Goal: Task Accomplishment & Management: Manage account settings

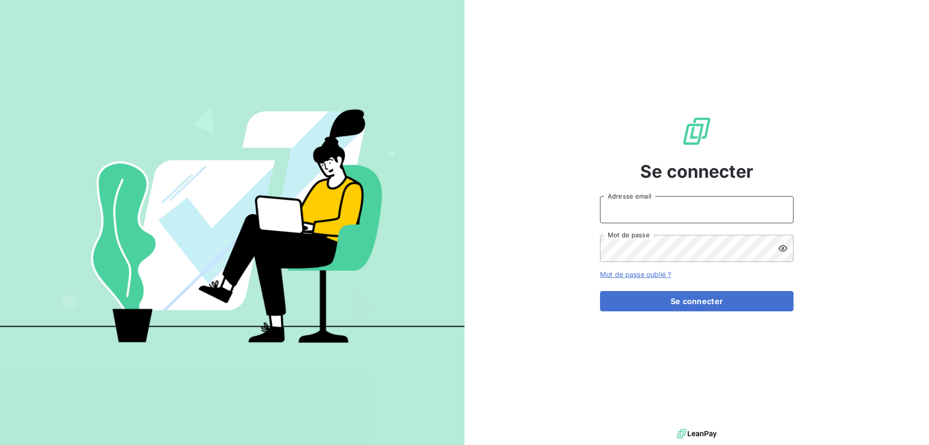
click at [642, 208] on input "Adresse email" at bounding box center [696, 209] width 193 height 27
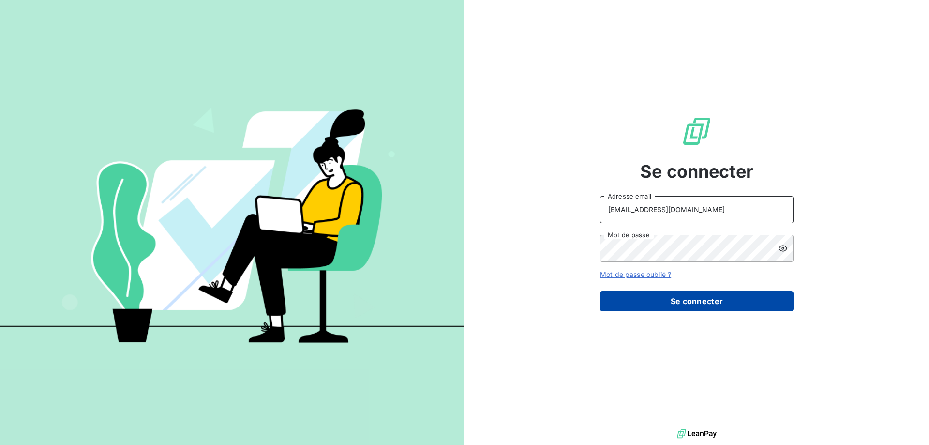
type input "[EMAIL_ADDRESS][DOMAIN_NAME]"
click at [655, 305] on button "Se connecter" at bounding box center [696, 301] width 193 height 20
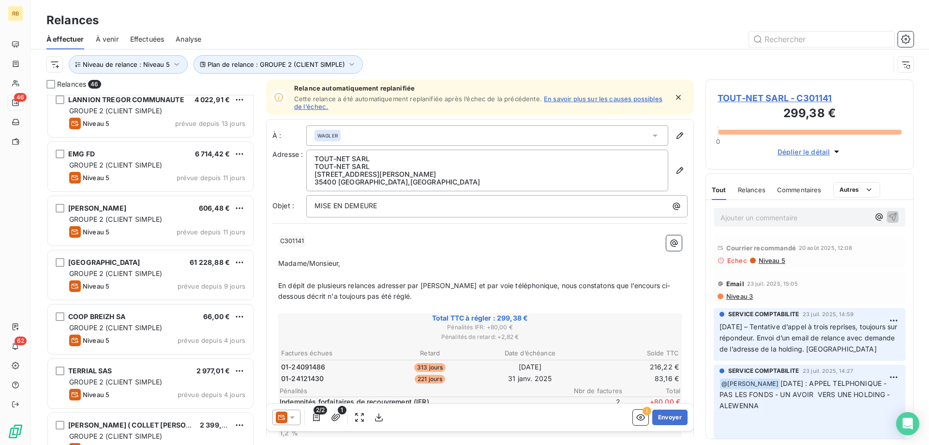
scroll to position [2143, 0]
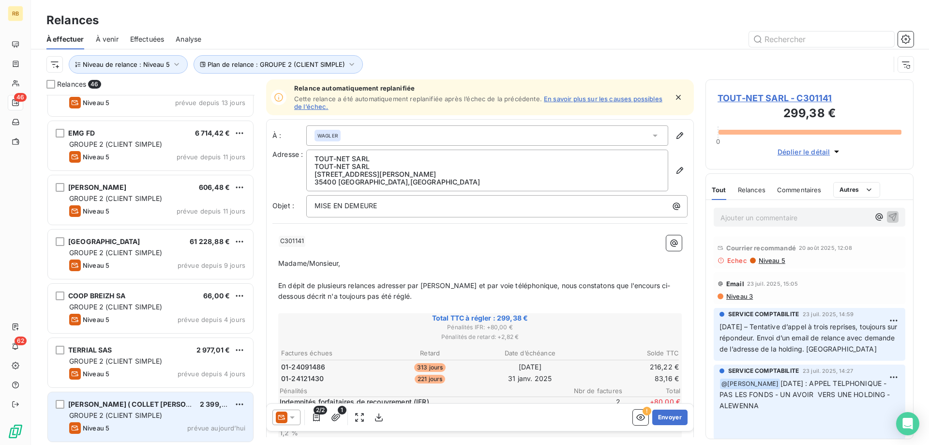
click at [134, 400] on div "[PERSON_NAME] ( COLLET [PERSON_NAME])" at bounding box center [130, 404] width 124 height 10
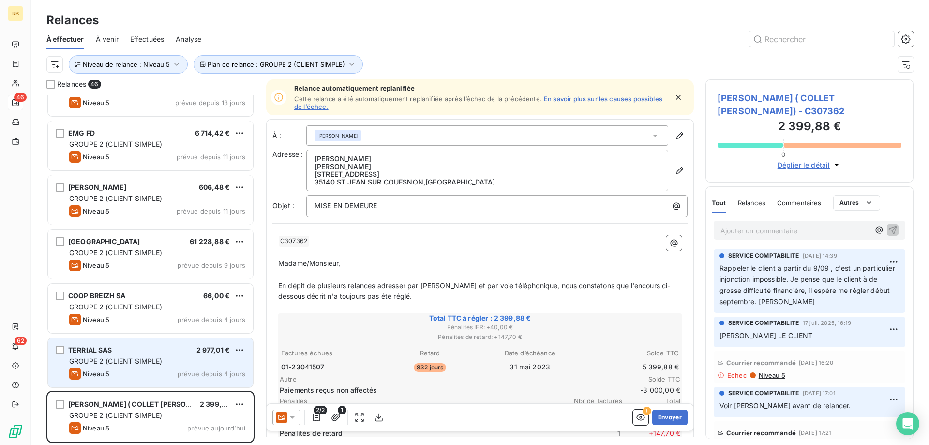
click at [144, 370] on div "Niveau 5 prévue depuis 4 jours" at bounding box center [157, 374] width 176 height 12
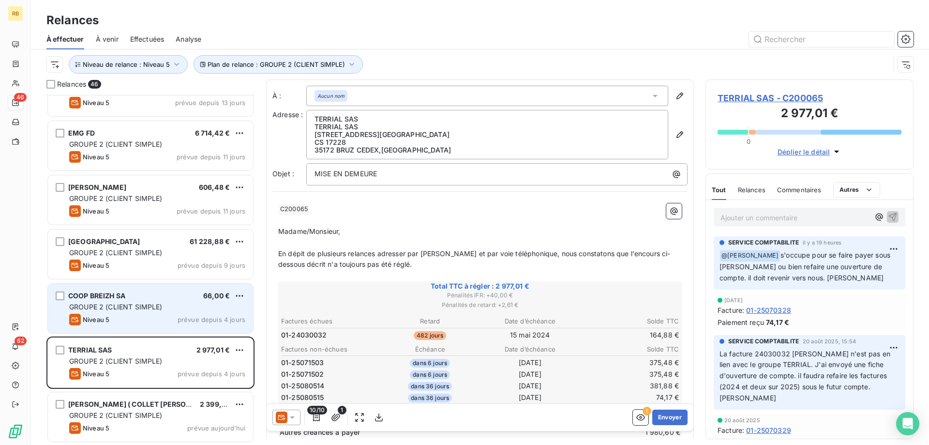
click at [154, 283] on div "COOP BREIZH SA 66,00 € GROUPE 2 (CLIENT SIMPLE) Niveau 5 prévue depuis 4 jours" at bounding box center [150, 307] width 205 height 49
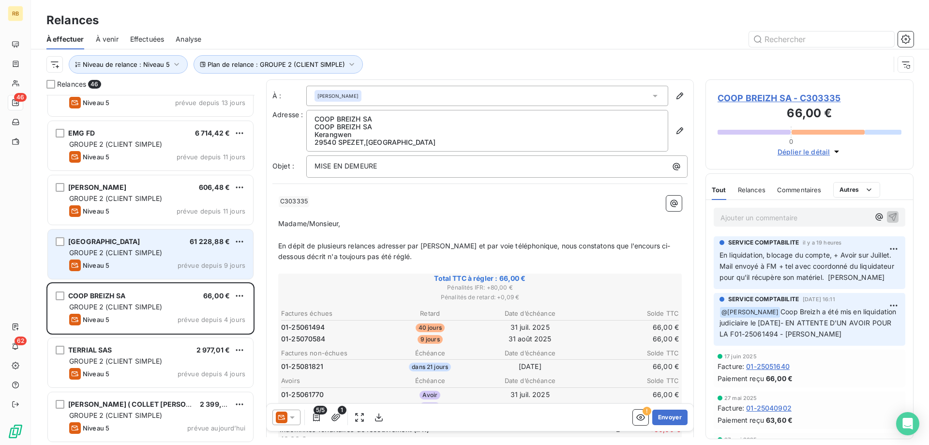
click at [111, 252] on span "GROUPE 2 (CLIENT SIMPLE)" at bounding box center [115, 252] width 93 height 8
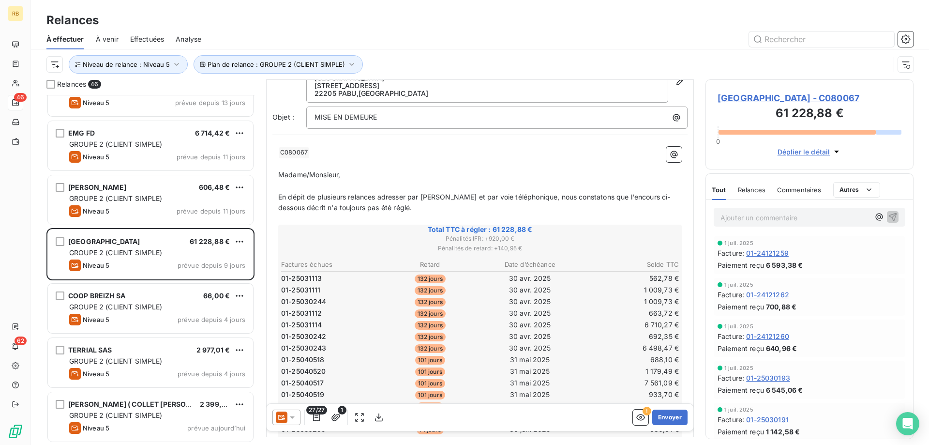
scroll to position [0, 0]
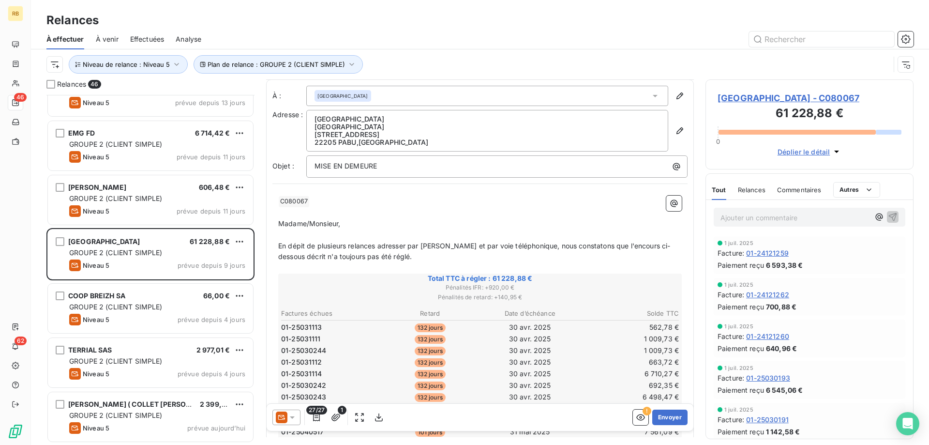
click at [760, 223] on p "Ajouter un commentaire ﻿" at bounding box center [794, 217] width 149 height 12
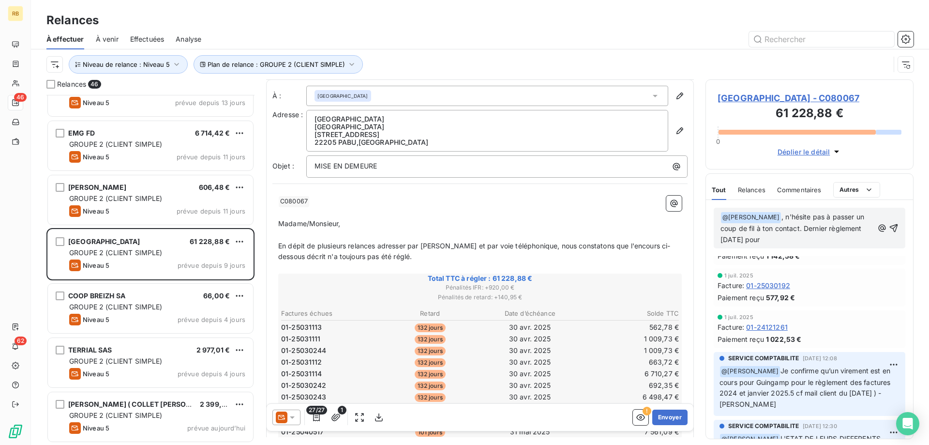
scroll to position [0, 0]
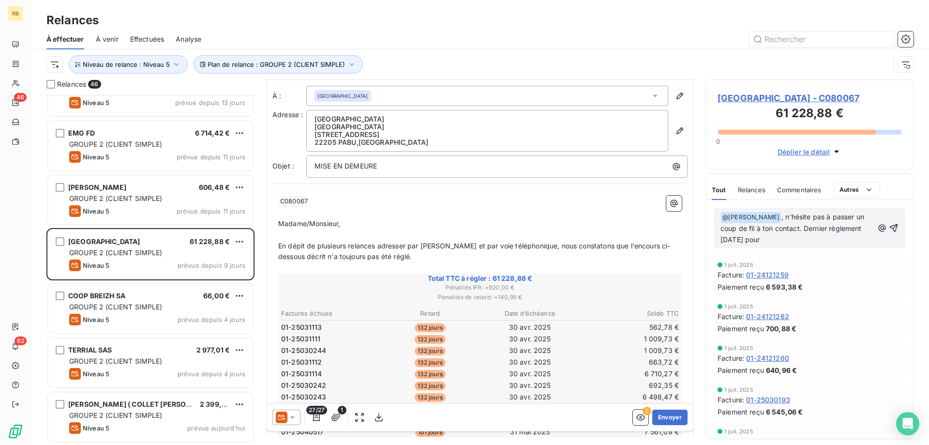
click at [783, 245] on p "﻿ @ XAVIER MAHE ﻿ , n'hésite pas à passer un coup de fil à ton contact. Dernier…" at bounding box center [796, 228] width 153 height 34
drag, startPoint x: 774, startPoint y: 255, endPoint x: 801, endPoint y: 242, distance: 29.4
click at [801, 242] on p "﻿ @ XAVIER MAHE ﻿ , n'hésite pas à passer un coup de fil à ton contact. Dernier…" at bounding box center [796, 228] width 153 height 34
click at [818, 245] on p "﻿ @ XAVIER MAHE ﻿ , n'hésite pas à passer un coup de fil à ton contact. Dernier…" at bounding box center [796, 228] width 153 height 34
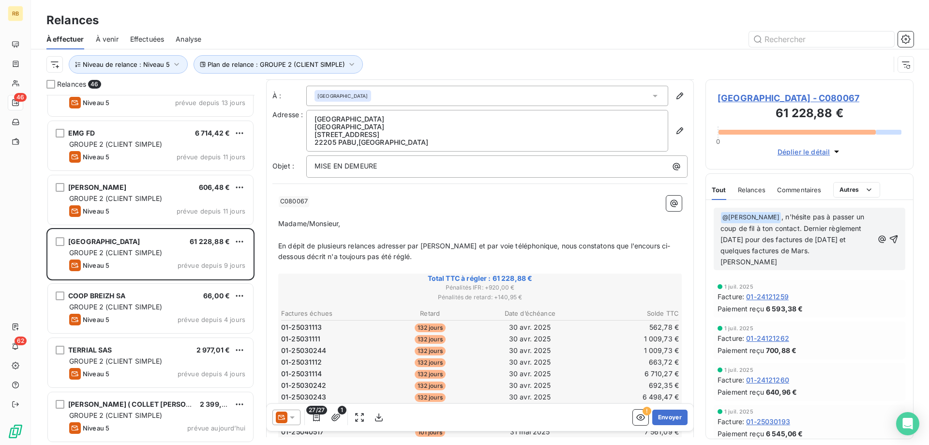
scroll to position [345, 0]
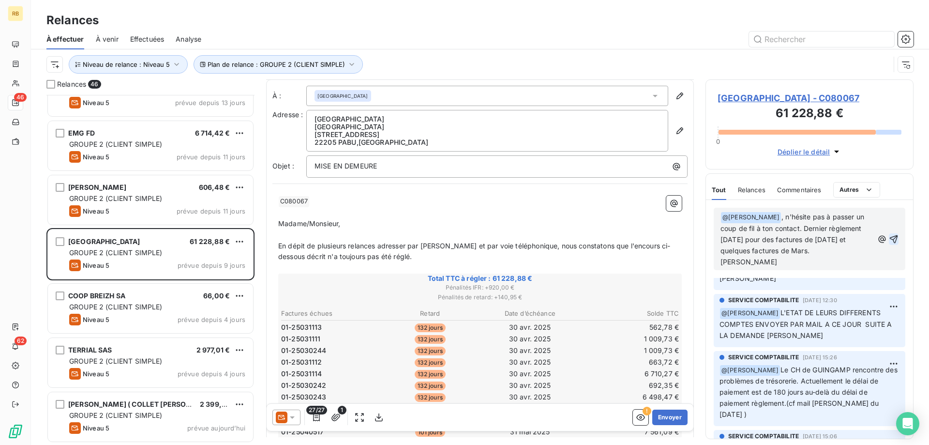
click at [895, 243] on icon "button" at bounding box center [894, 239] width 8 height 8
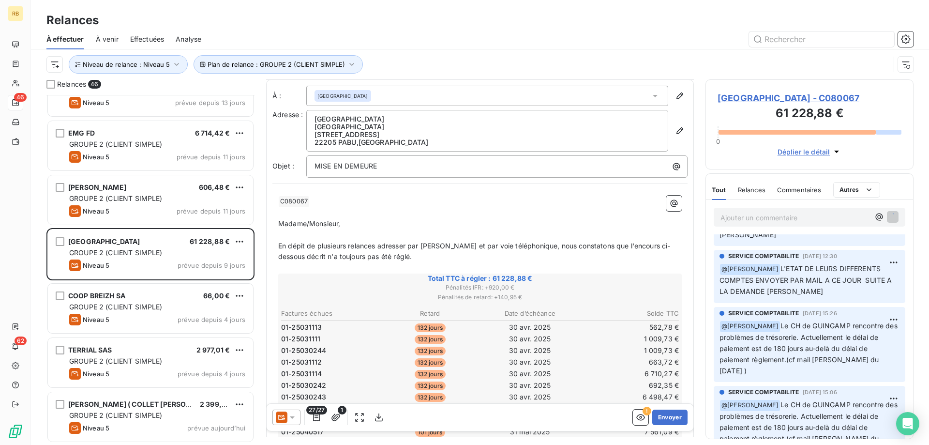
scroll to position [313, 0]
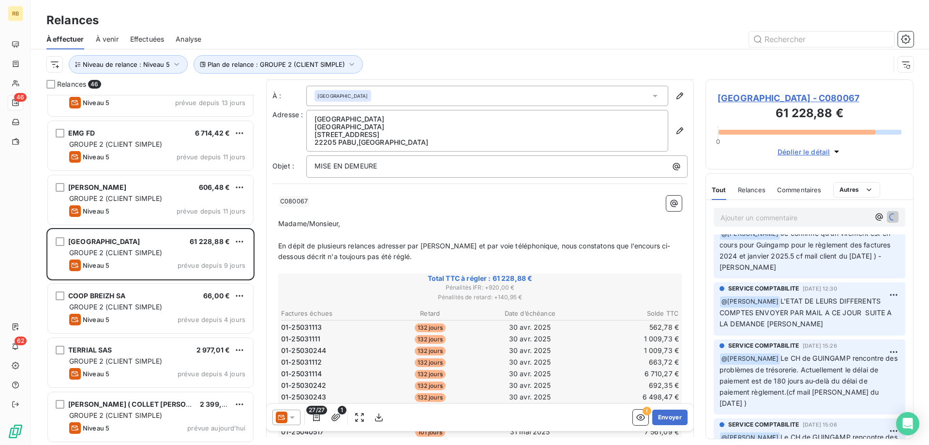
click at [293, 417] on icon at bounding box center [292, 417] width 5 height 2
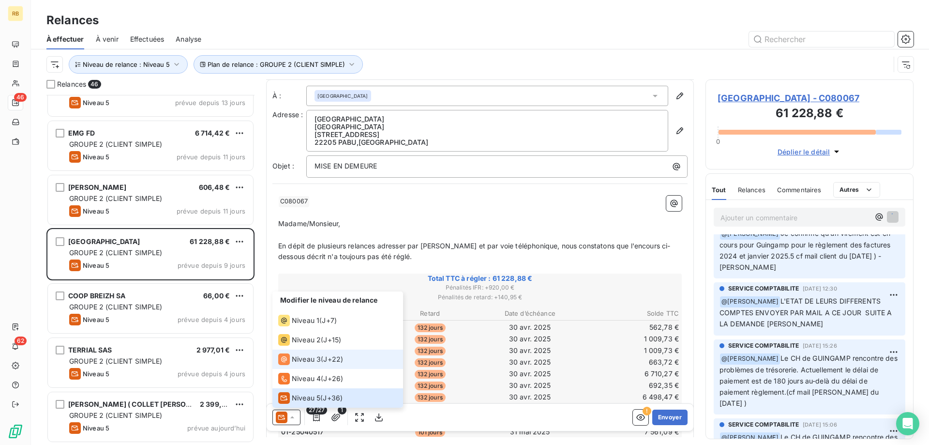
click at [317, 365] on li "Niveau 3 ( J+22 )" at bounding box center [337, 358] width 131 height 19
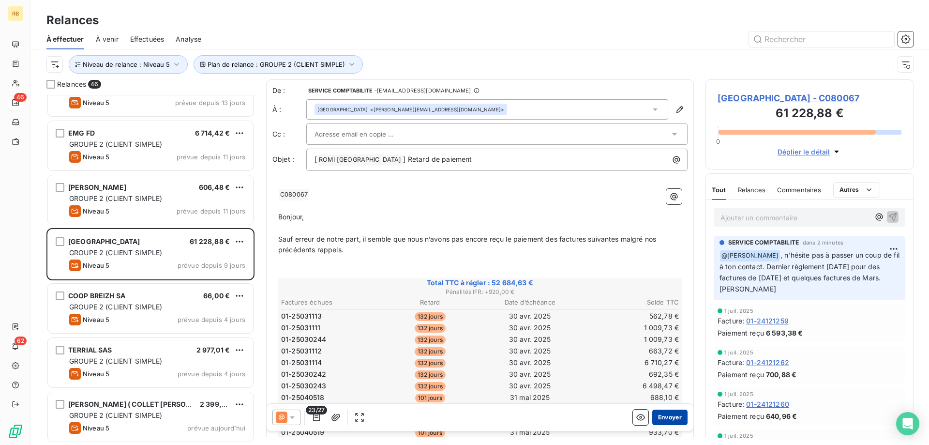
click at [671, 416] on button "Envoyer" at bounding box center [669, 416] width 35 height 15
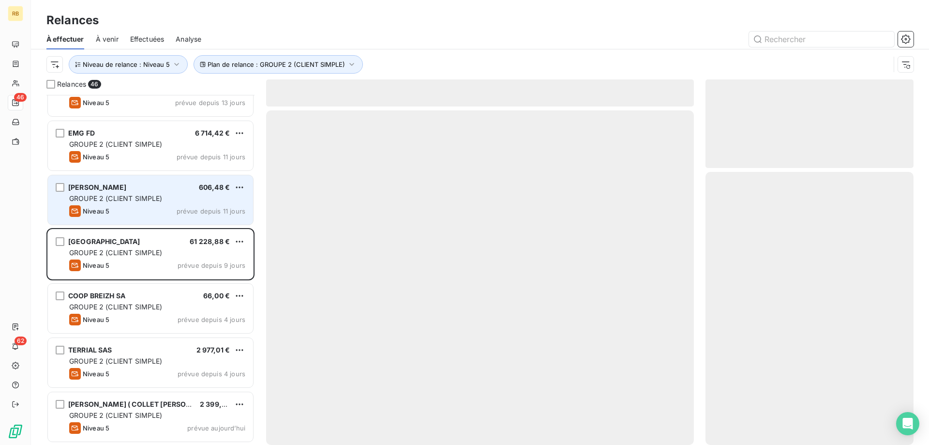
scroll to position [2088, 0]
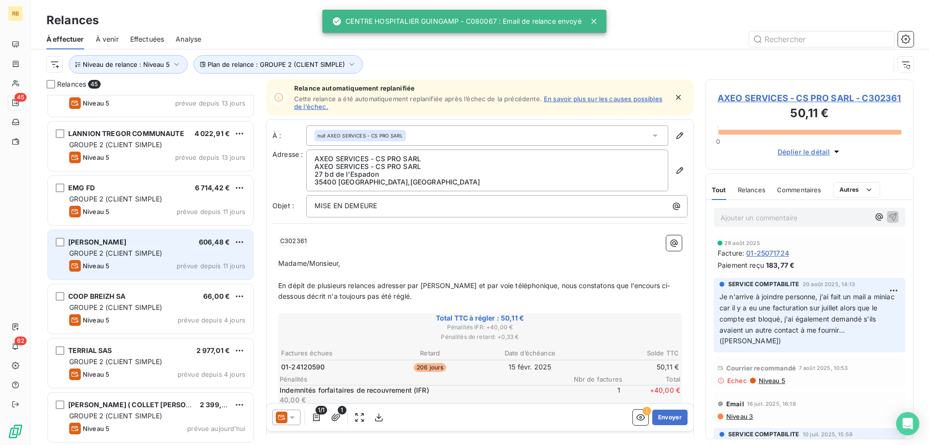
click at [137, 242] on div "JOIRKIN PASCAL 606,48 €" at bounding box center [157, 242] width 176 height 9
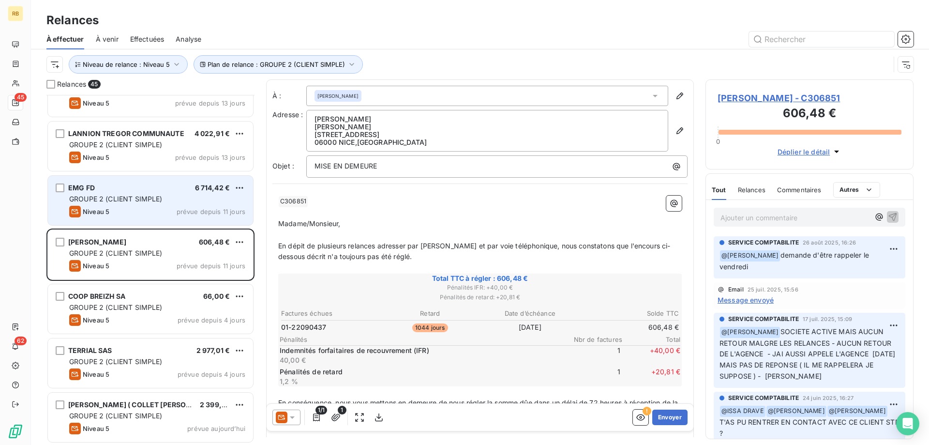
click at [119, 186] on div "EMG FD 6 714,42 €" at bounding box center [157, 187] width 176 height 9
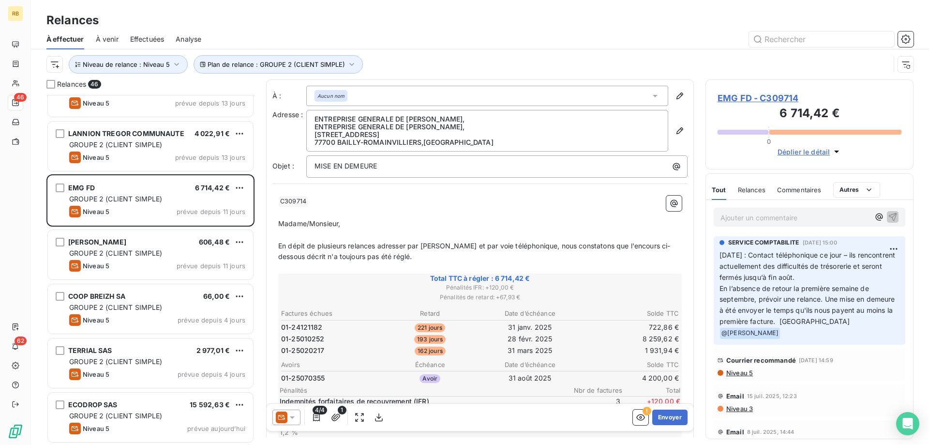
click at [736, 213] on p "Ajouter un commentaire ﻿" at bounding box center [794, 217] width 149 height 12
click at [744, 219] on span "Promesse de règlement fin de semaine (" at bounding box center [785, 216] width 130 height 8
click at [855, 217] on p "Promesse de règlement fin de semaine (" at bounding box center [794, 216] width 149 height 11
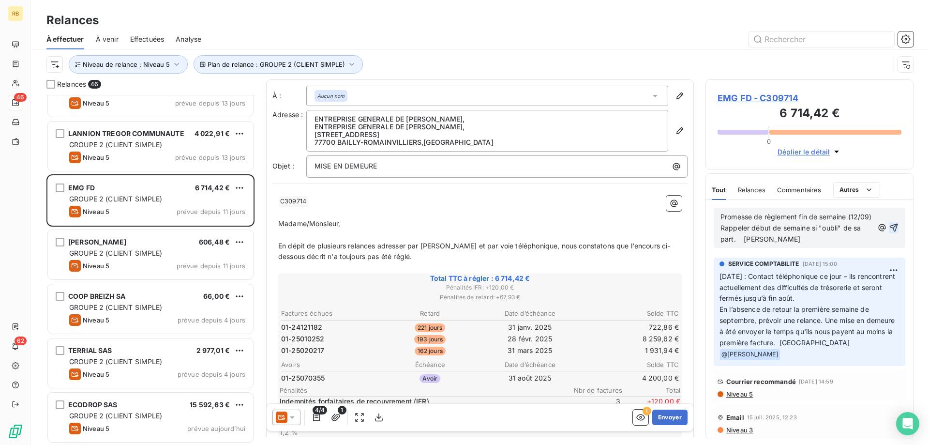
click at [892, 225] on icon "button" at bounding box center [894, 227] width 8 height 8
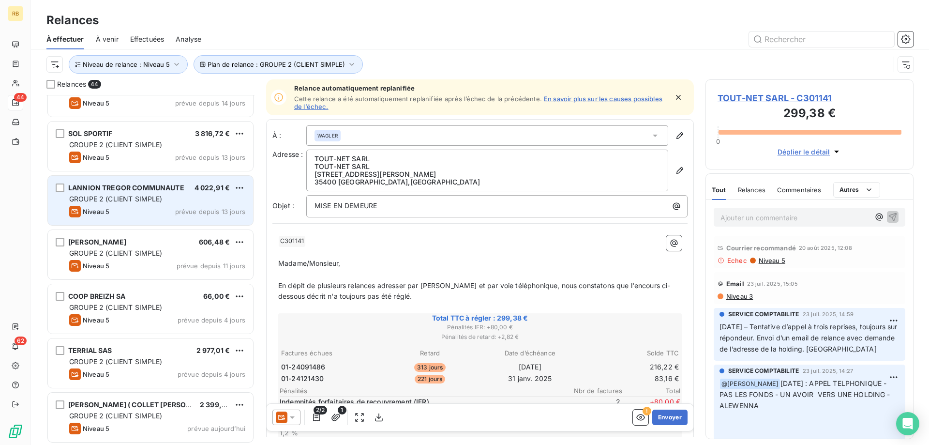
scroll to position [2035, 0]
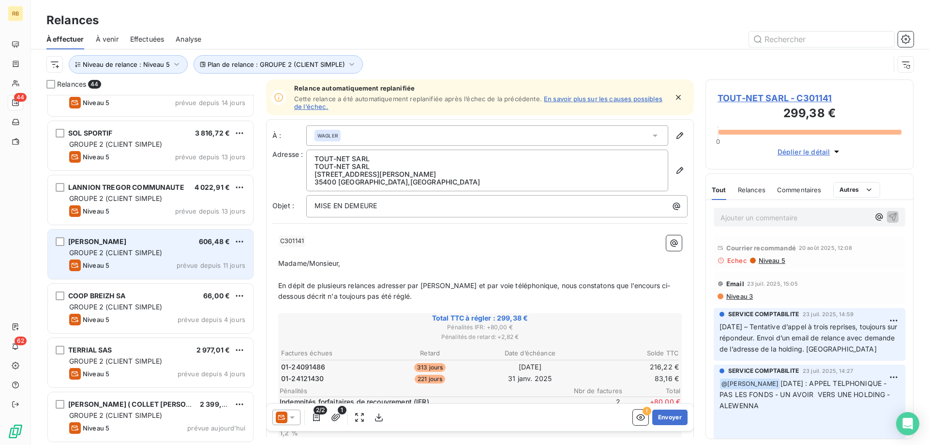
click at [137, 257] on div "JOIRKIN PASCAL 606,48 € GROUPE 2 (CLIENT SIMPLE) Niveau 5 prévue depuis 11 jours" at bounding box center [150, 253] width 205 height 49
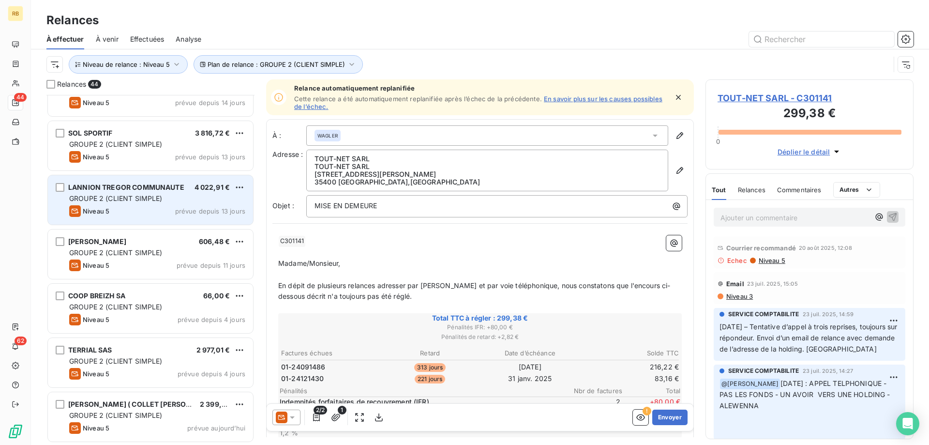
scroll to position [2034, 0]
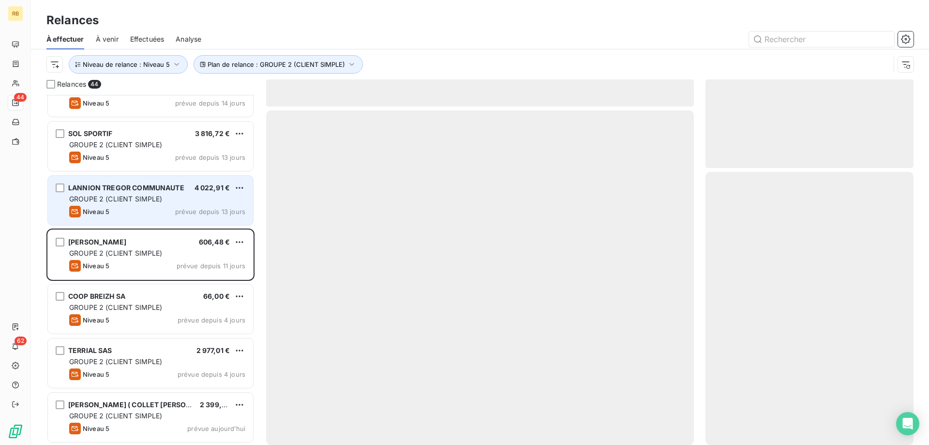
click at [138, 211] on div "Niveau 5 prévue depuis 13 jours" at bounding box center [157, 212] width 176 height 12
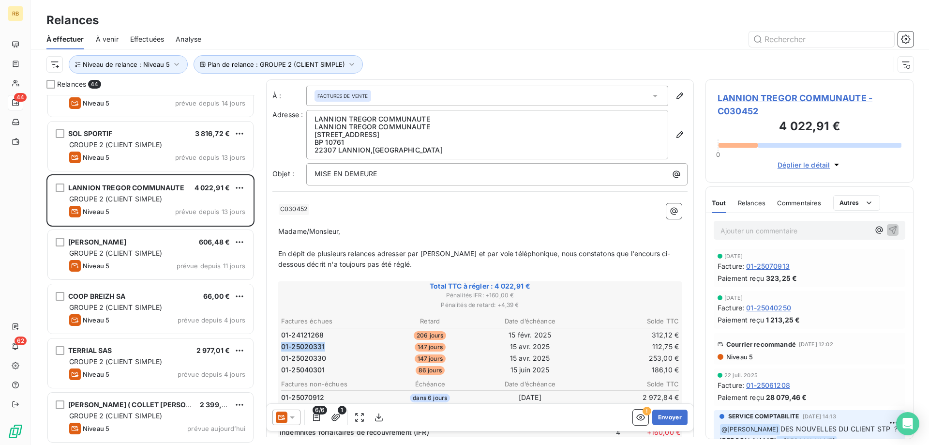
drag, startPoint x: 324, startPoint y: 344, endPoint x: 282, endPoint y: 342, distance: 42.1
click at [282, 342] on span "01-25020331" at bounding box center [303, 347] width 44 height 10
drag, startPoint x: 324, startPoint y: 346, endPoint x: 277, endPoint y: 347, distance: 46.9
click at [281, 347] on span "01-25020331" at bounding box center [303, 347] width 44 height 10
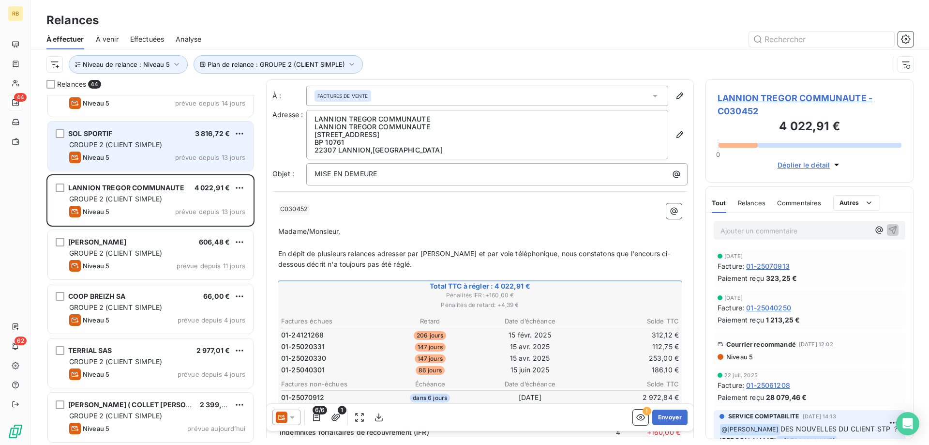
click at [110, 142] on span "GROUPE 2 (CLIENT SIMPLE)" at bounding box center [115, 144] width 93 height 8
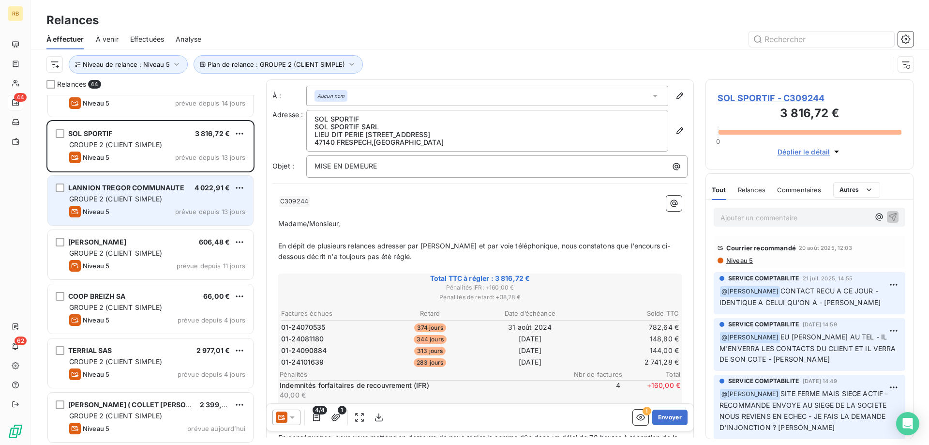
click at [99, 185] on span "LANNION TREGOR COMMUNAUTE" at bounding box center [126, 187] width 116 height 8
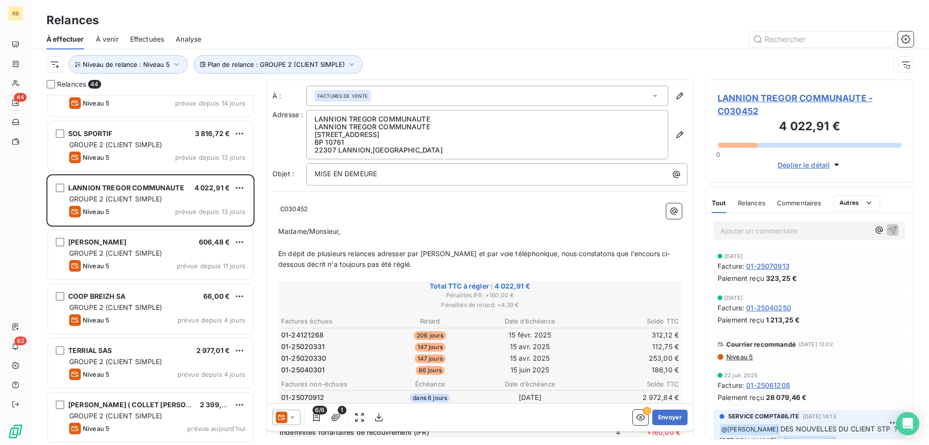
click at [760, 234] on p "Ajouter un commentaire ﻿" at bounding box center [794, 230] width 149 height 12
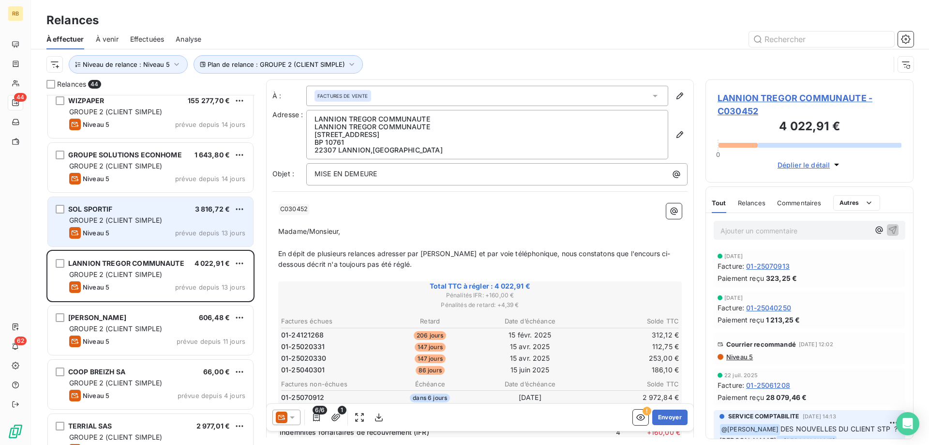
scroll to position [1935, 0]
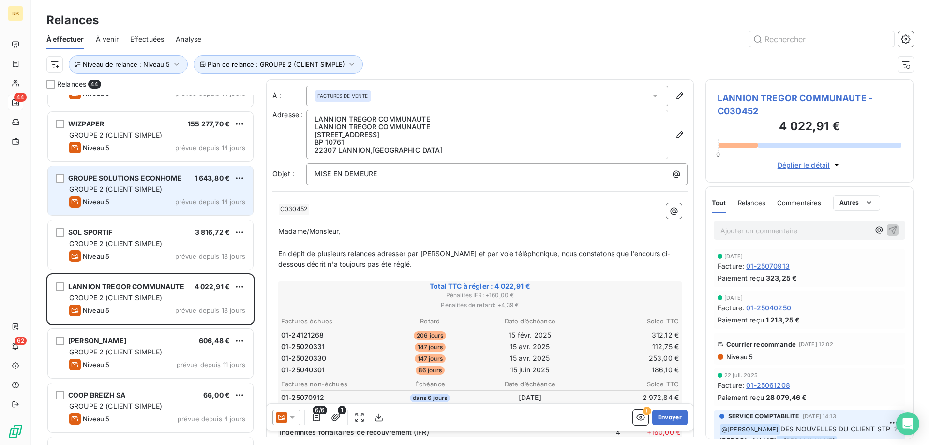
click at [144, 200] on div "Niveau 5 prévue depuis 14 jours" at bounding box center [157, 202] width 176 height 12
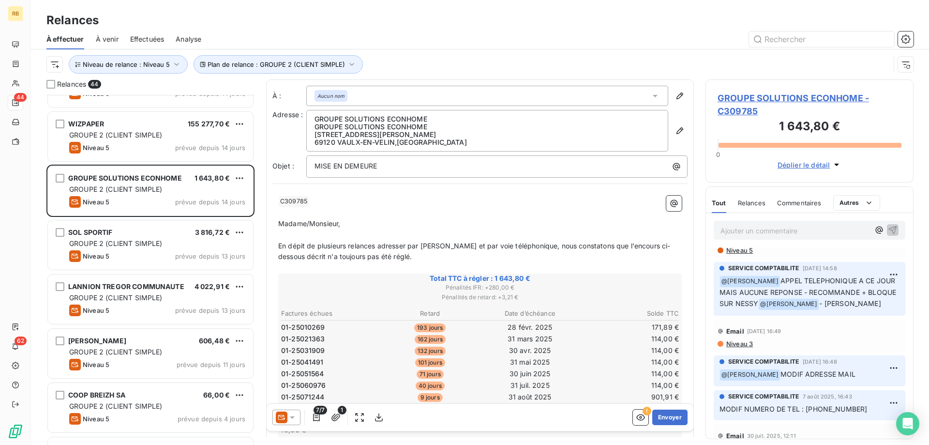
scroll to position [197, 0]
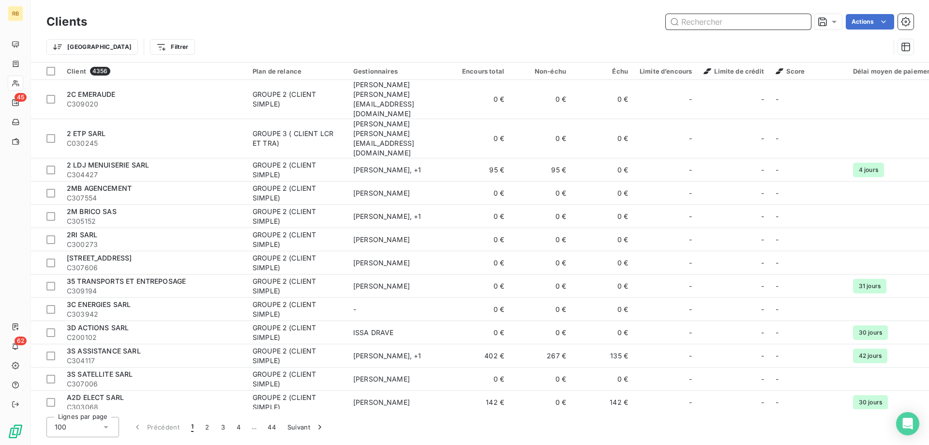
click at [711, 22] on input "text" at bounding box center [738, 21] width 145 height 15
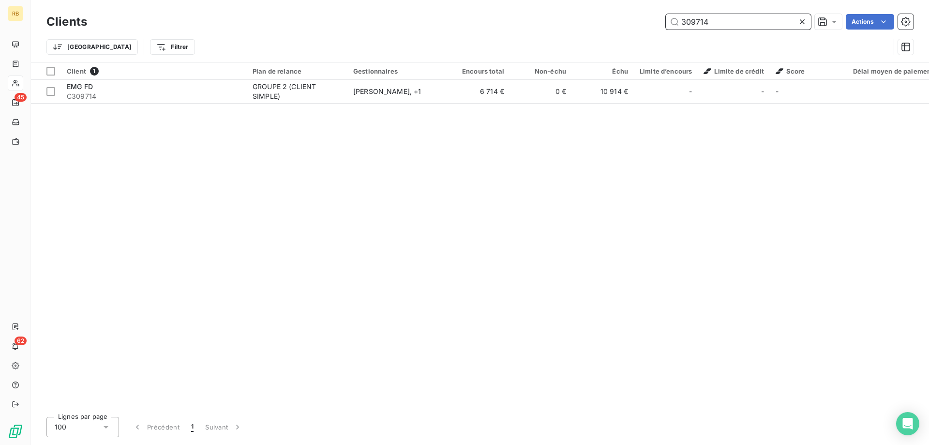
type input "309714"
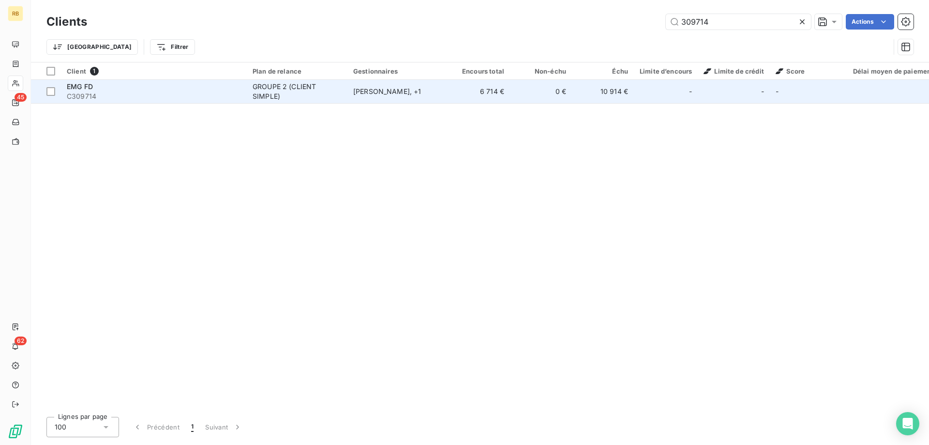
click at [105, 98] on span "C309714" at bounding box center [154, 96] width 174 height 10
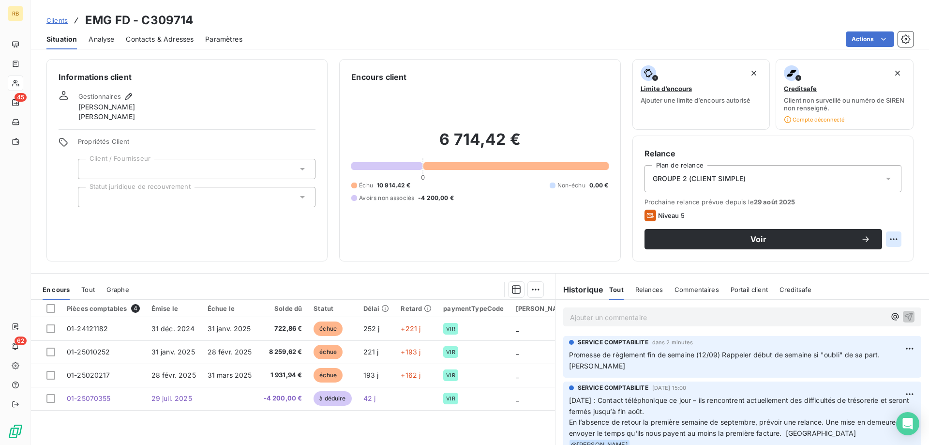
click at [896, 233] on html "RB 45 62 Clients EMG FD - C309714 Situation Analyse Contacts & Adresses Paramèt…" at bounding box center [464, 222] width 929 height 445
click at [858, 254] on div "Replanifier cette action" at bounding box center [853, 260] width 87 height 15
select select "8"
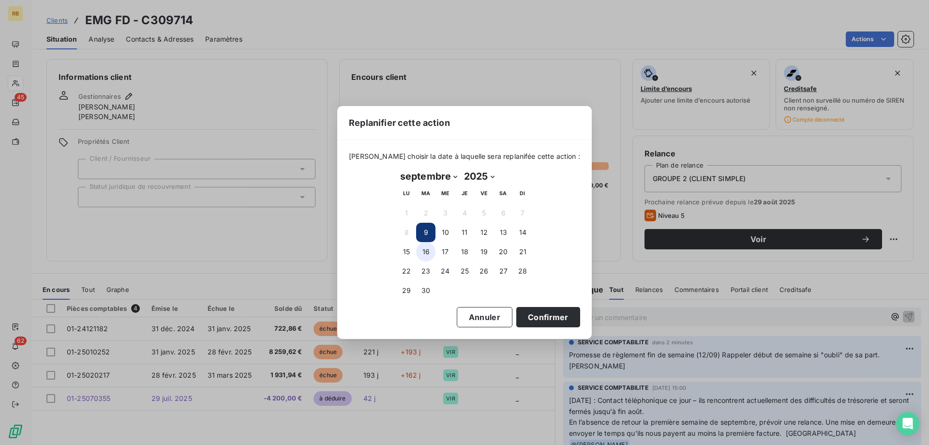
click at [429, 252] on button "16" at bounding box center [425, 251] width 19 height 19
click at [530, 320] on button "Confirmer" at bounding box center [548, 317] width 64 height 20
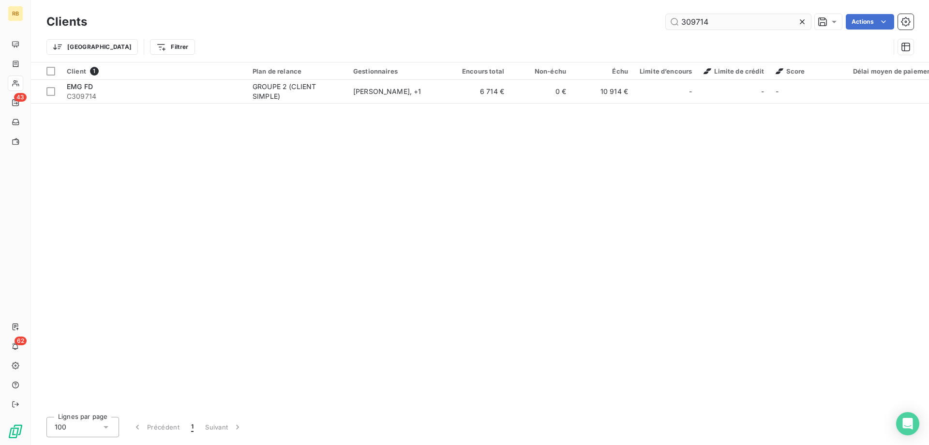
drag, startPoint x: 716, startPoint y: 23, endPoint x: 629, endPoint y: 26, distance: 86.6
click at [666, 26] on input "309714" at bounding box center [738, 21] width 145 height 15
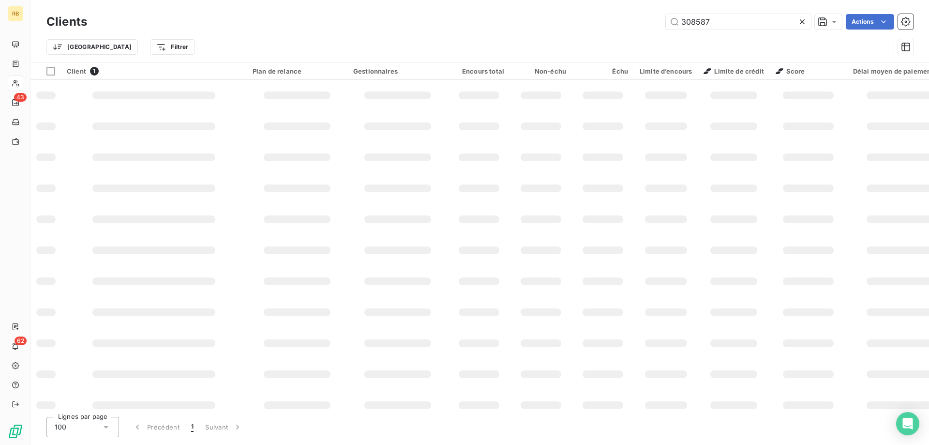
type input "308587"
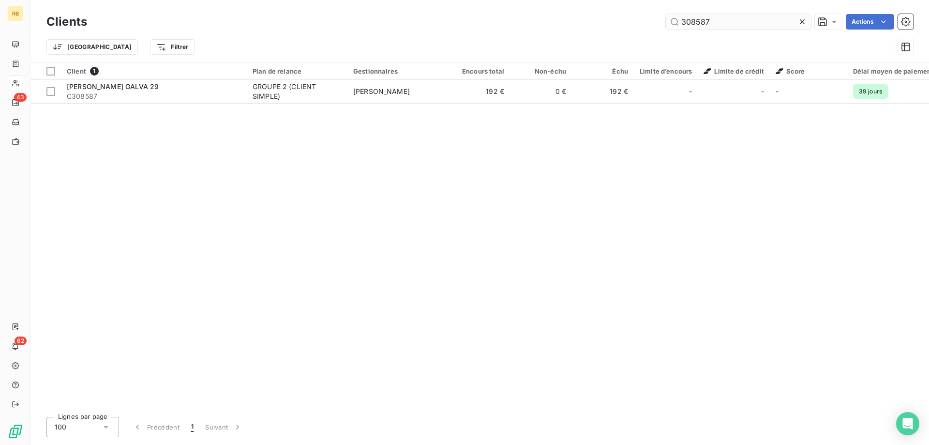
click at [735, 22] on input "308587" at bounding box center [738, 21] width 145 height 15
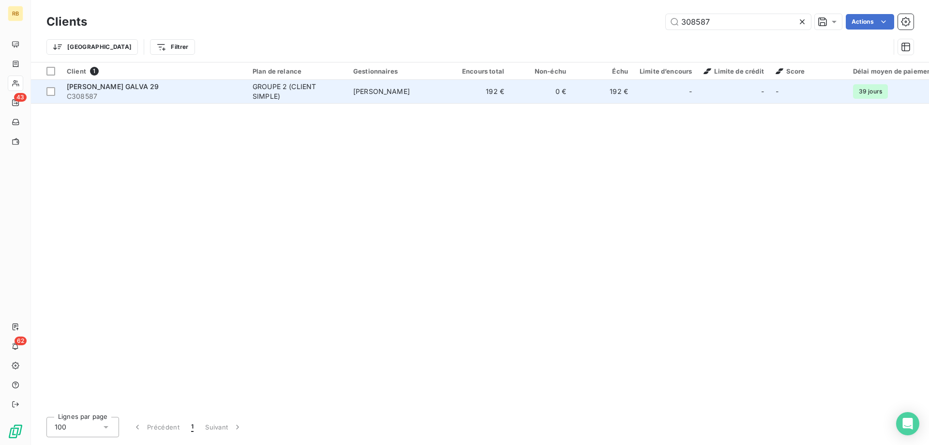
click at [117, 91] on span "C308587" at bounding box center [154, 96] width 174 height 10
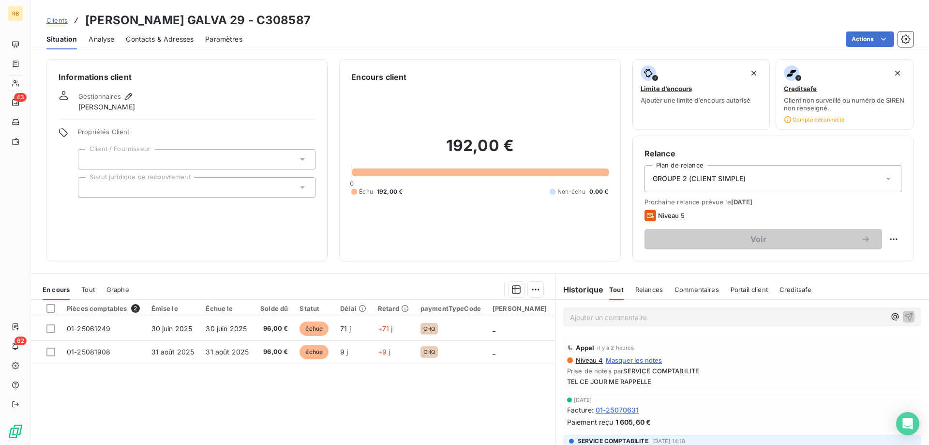
click at [629, 319] on p "Ajouter un commentaire ﻿" at bounding box center [727, 317] width 315 height 12
click at [604, 321] on p "Ajouter un commentaire ﻿" at bounding box center [727, 317] width 315 height 12
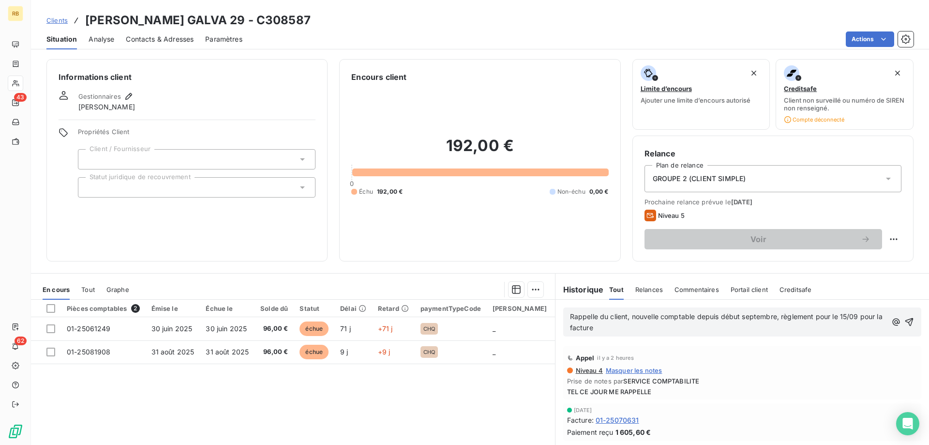
click at [624, 326] on p "Rappelle du client, nouvelle comptable depuis début septembre, règlement pour l…" at bounding box center [728, 322] width 317 height 22
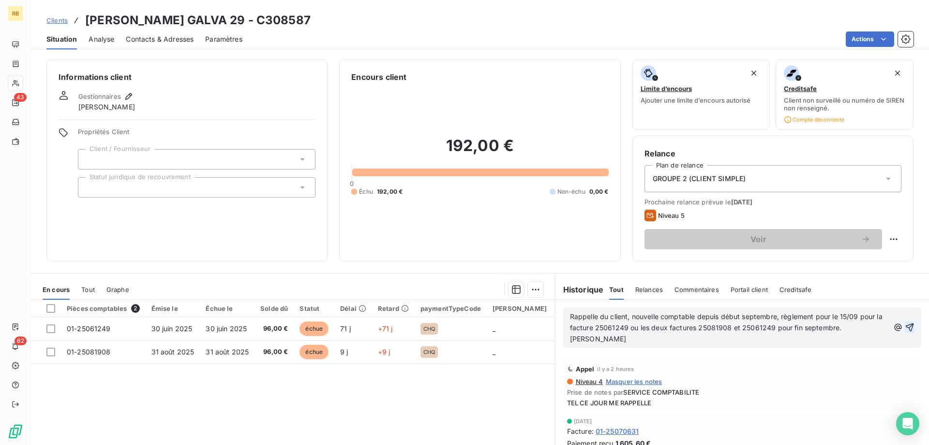
click at [910, 322] on icon "button" at bounding box center [910, 327] width 10 height 10
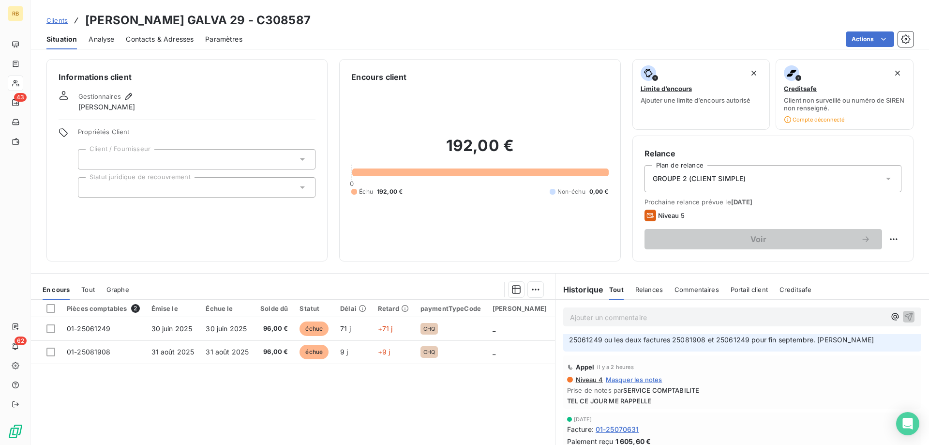
scroll to position [49, 0]
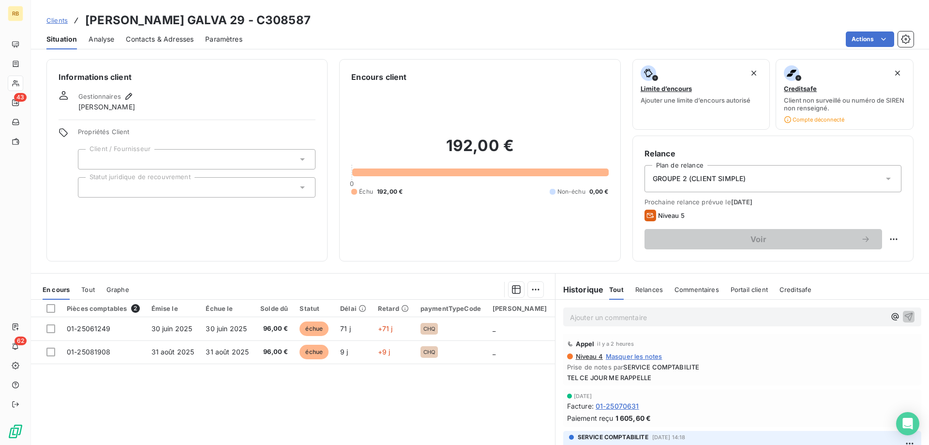
click at [625, 320] on p "Ajouter un commentaire ﻿" at bounding box center [727, 317] width 315 height 12
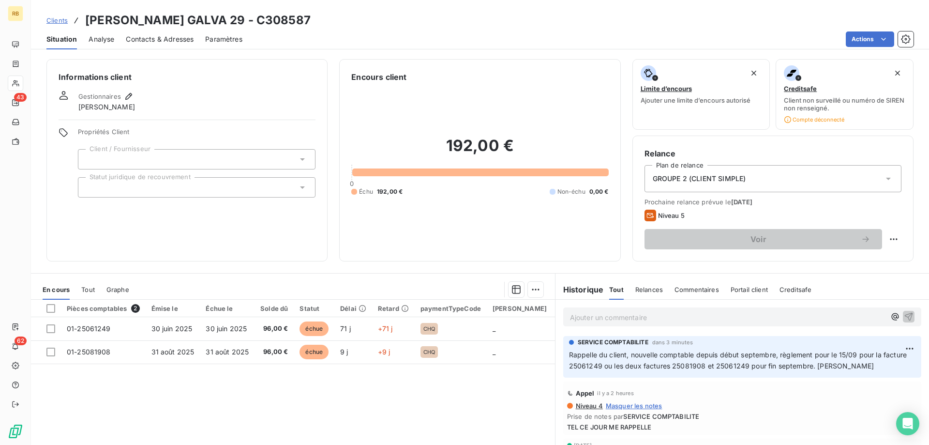
click at [568, 225] on div "192,00 € 0 Échu 192,00 € Non-échu 0,00 €" at bounding box center [479, 166] width 257 height 166
click at [839, 266] on div "Informations client Gestionnaires Frederic MARAY Propriétés Client Client / Fou…" at bounding box center [480, 248] width 898 height 391
click at [732, 319] on p "Ajouter un commentaire ﻿" at bounding box center [727, 317] width 315 height 12
click at [890, 244] on html "RB 43 62 Clients PRESTIA GALVA 29 - C308587 Situation Analyse Contacts & Adress…" at bounding box center [464, 222] width 929 height 445
click at [890, 256] on div "Replanifier cette action" at bounding box center [853, 260] width 87 height 15
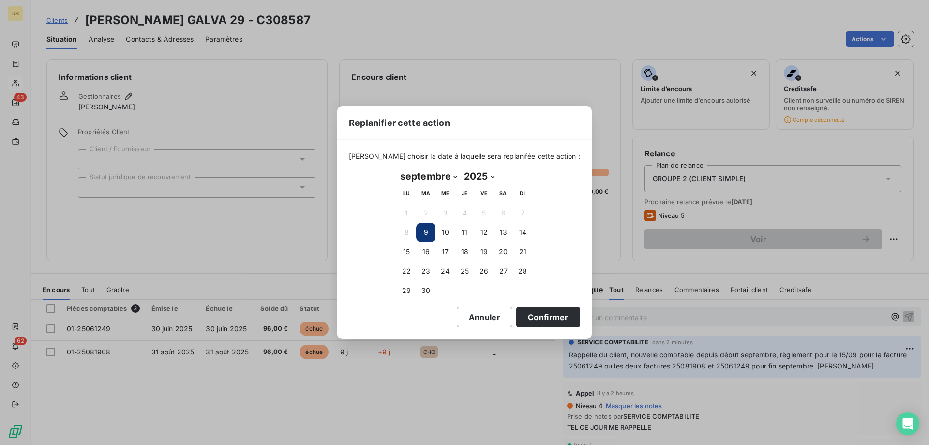
click at [413, 184] on th "LU" at bounding box center [406, 193] width 19 height 19
click at [397, 168] on select "janvier février mars avril mai juin juillet août septembre octobre novembre déc…" at bounding box center [429, 175] width 64 height 15
select select "9"
click option "octobre" at bounding box center [0, 0] width 0 height 0
click at [465, 212] on button "2" at bounding box center [464, 212] width 19 height 19
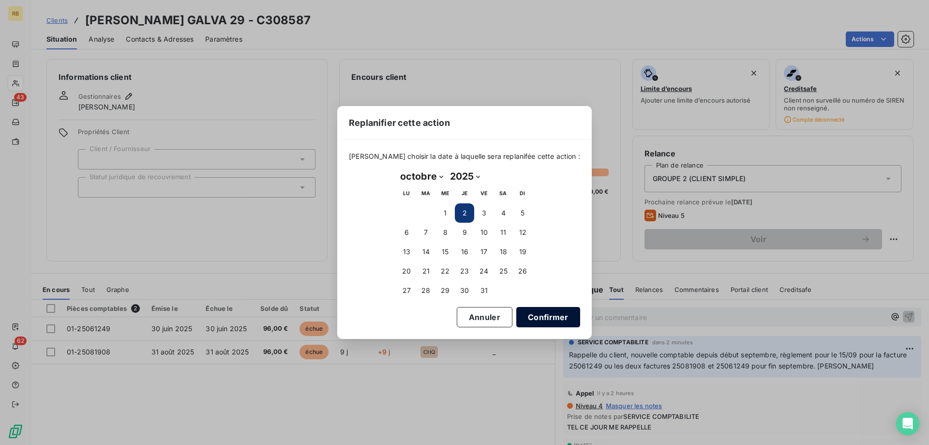
click at [525, 322] on button "Confirmer" at bounding box center [548, 317] width 64 height 20
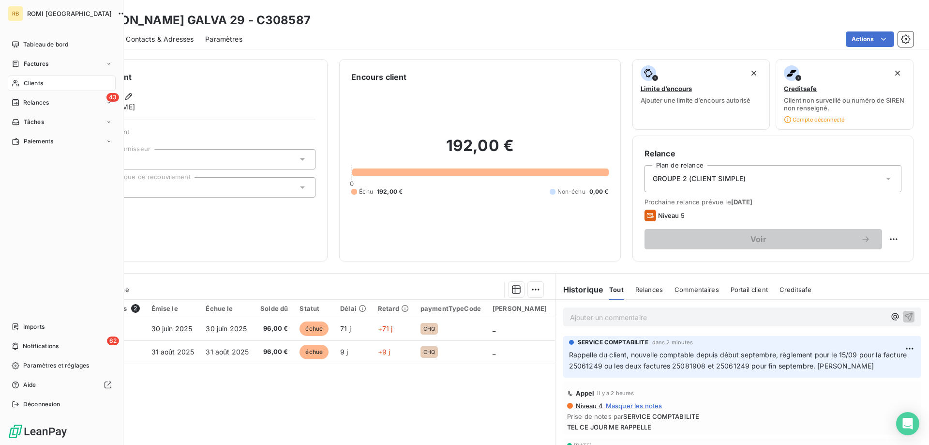
click at [12, 80] on icon at bounding box center [16, 83] width 8 height 8
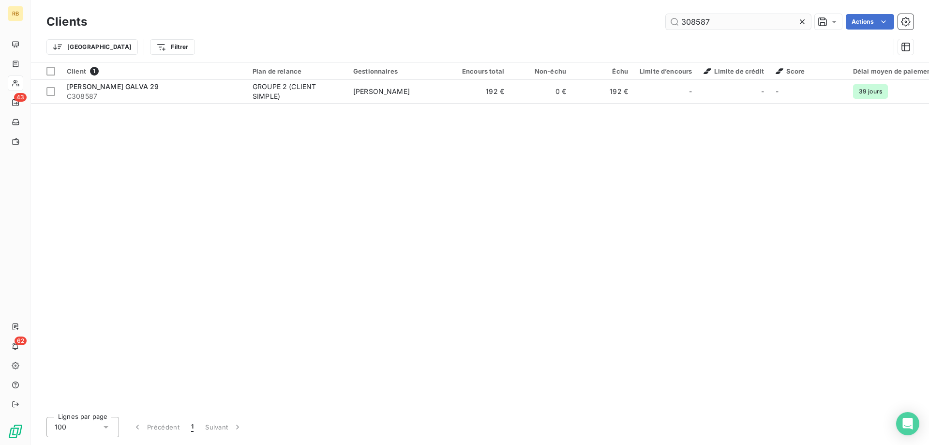
drag, startPoint x: 725, startPoint y: 27, endPoint x: 626, endPoint y: 22, distance: 98.3
click at [666, 22] on input "308587" at bounding box center [738, 21] width 145 height 15
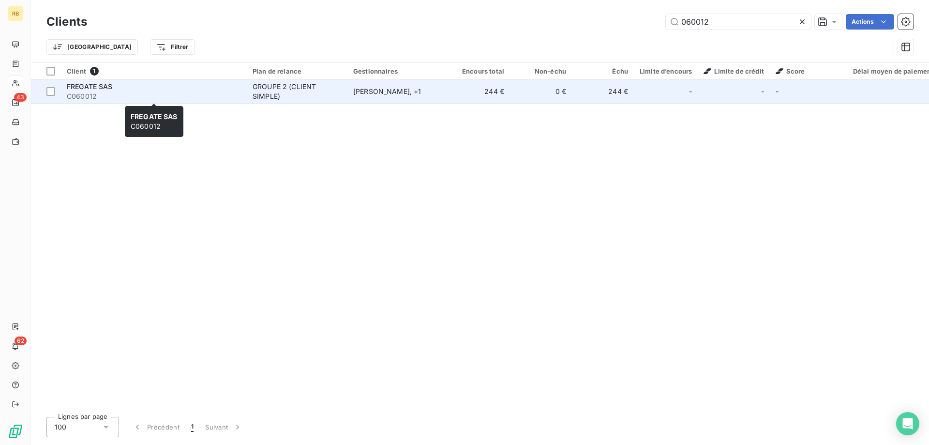
type input "060012"
click at [91, 87] on span "FREGATE SAS" at bounding box center [90, 86] width 46 height 8
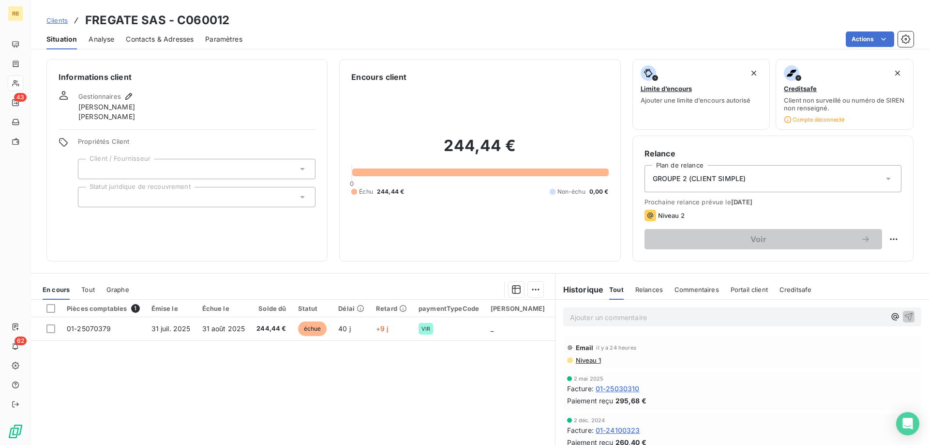
click at [702, 183] on div "GROUPE 2 (CLIENT SIMPLE)" at bounding box center [772, 178] width 257 height 27
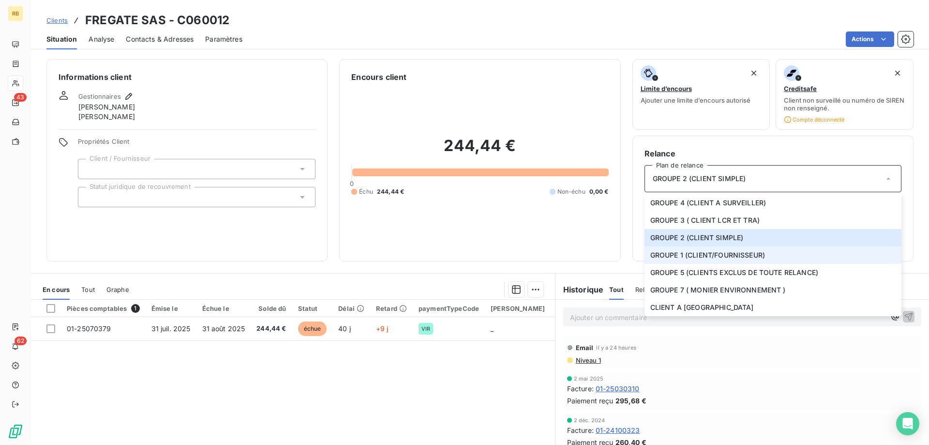
click at [739, 258] on span "GROUPE 1 (CLIENT/FOURNISSEUR)" at bounding box center [707, 255] width 115 height 10
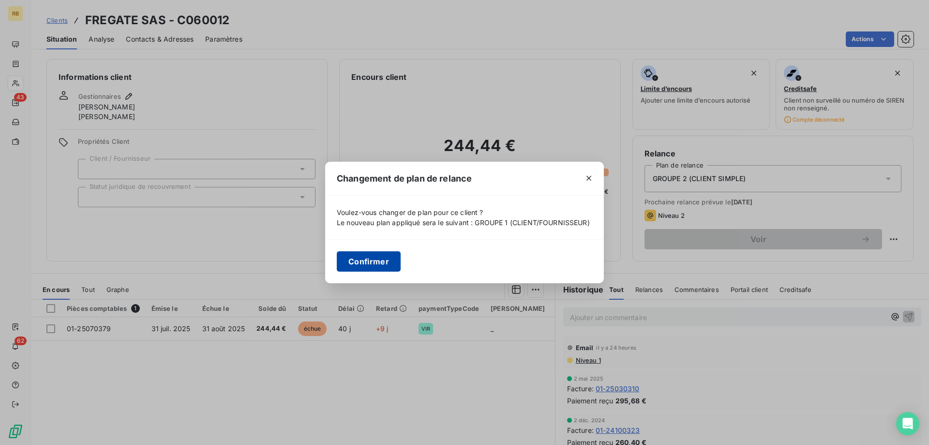
click at [377, 255] on button "Confirmer" at bounding box center [369, 261] width 64 height 20
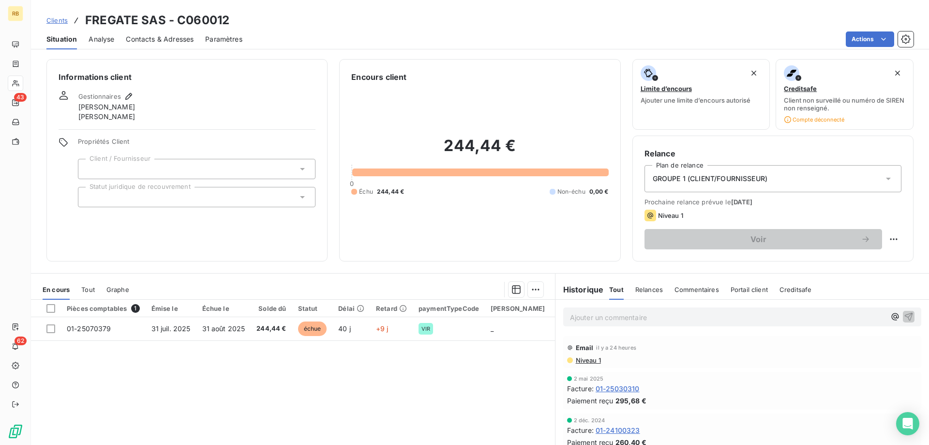
click at [103, 40] on span "Analyse" at bounding box center [102, 39] width 26 height 10
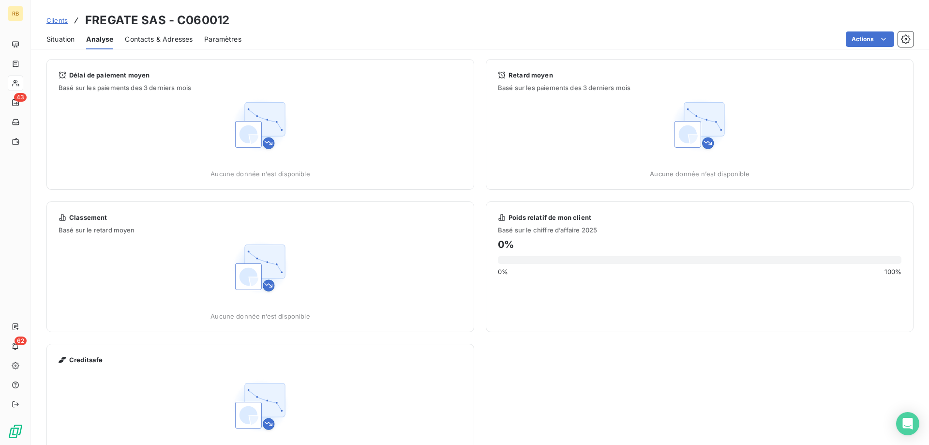
click at [144, 41] on span "Contacts & Adresses" at bounding box center [159, 39] width 68 height 10
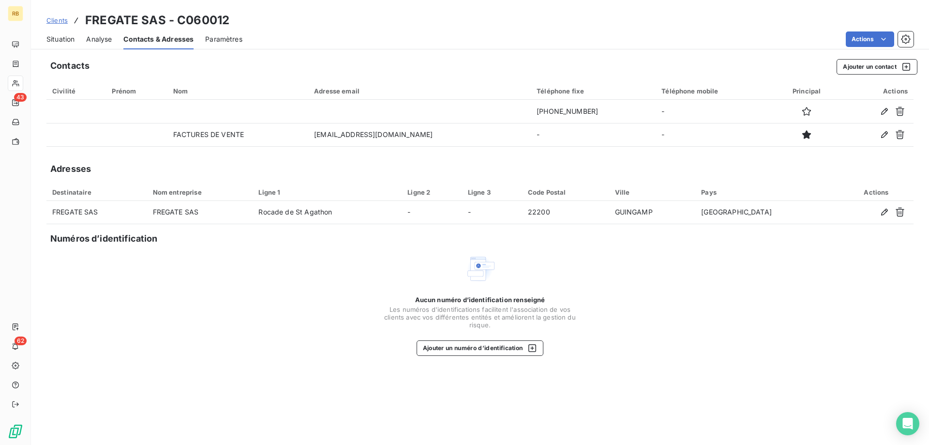
click at [233, 39] on span "Paramètres" at bounding box center [223, 39] width 37 height 10
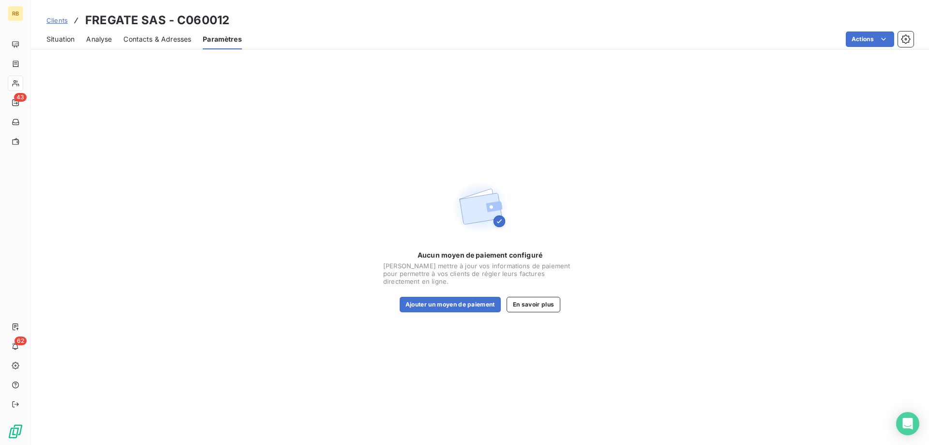
click at [68, 41] on span "Situation" at bounding box center [60, 39] width 28 height 10
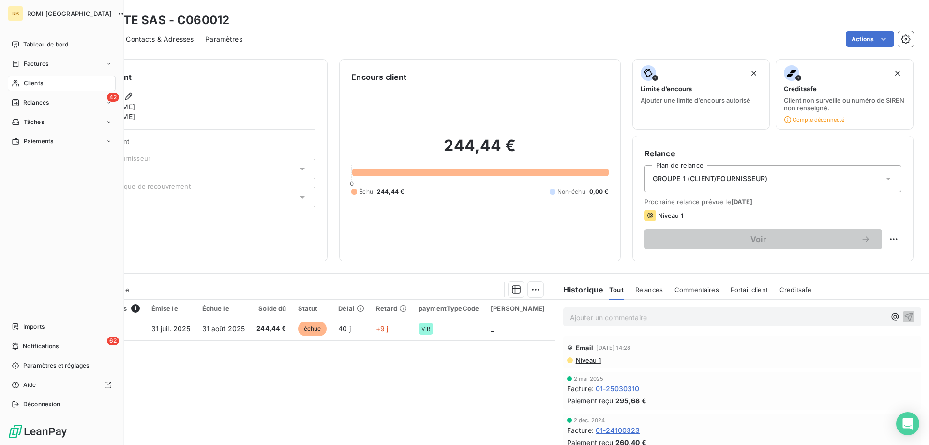
click at [25, 77] on div "Clients" at bounding box center [62, 82] width 108 height 15
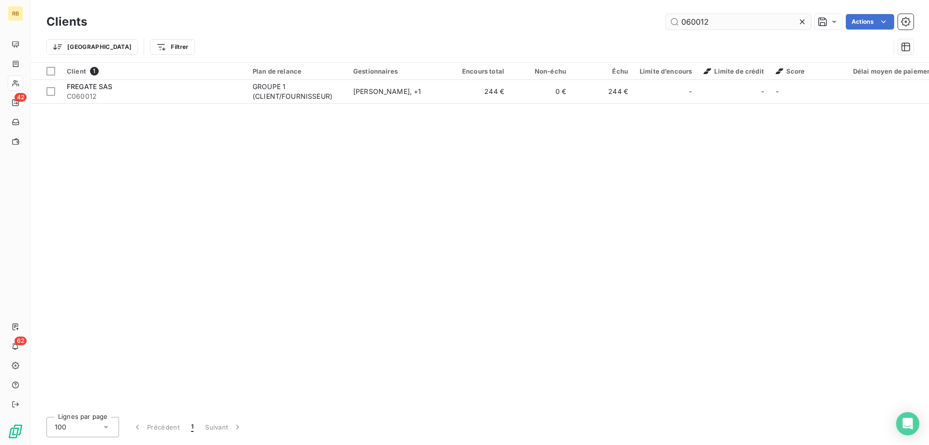
drag, startPoint x: 719, startPoint y: 21, endPoint x: 659, endPoint y: 15, distance: 59.8
click at [666, 15] on input "060012" at bounding box center [738, 21] width 145 height 15
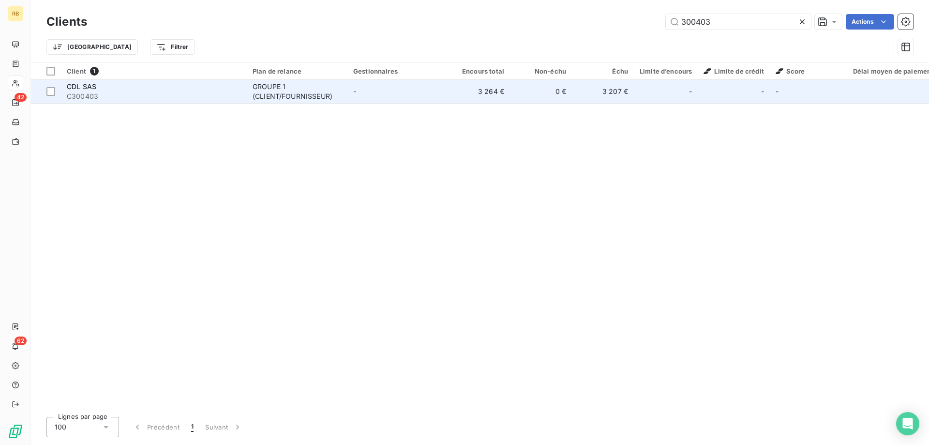
type input "300403"
click at [286, 91] on div "GROUPE 1 (CLIENT/FOURNISSEUR)" at bounding box center [297, 91] width 89 height 19
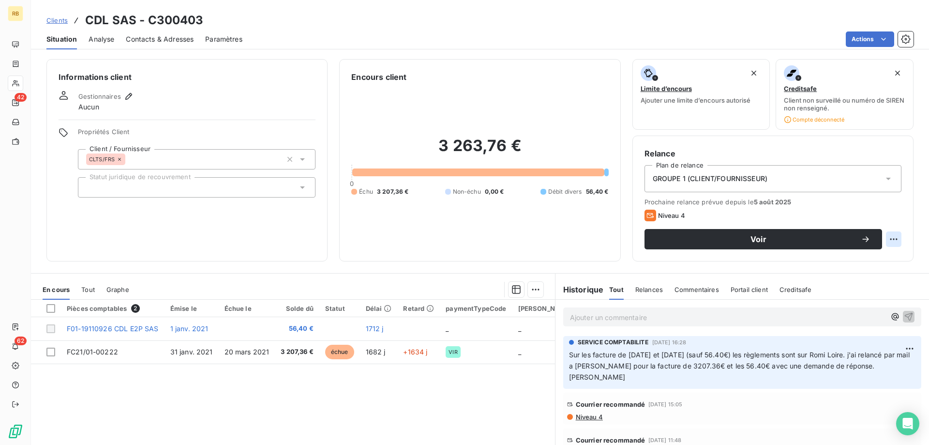
click at [892, 238] on html "RB 42 62 Clients CDL SAS - C300403 Situation Analyse Contacts & Adresses Paramè…" at bounding box center [464, 222] width 929 height 445
click at [879, 254] on div "Replanifier cette action" at bounding box center [853, 260] width 87 height 15
select select "8"
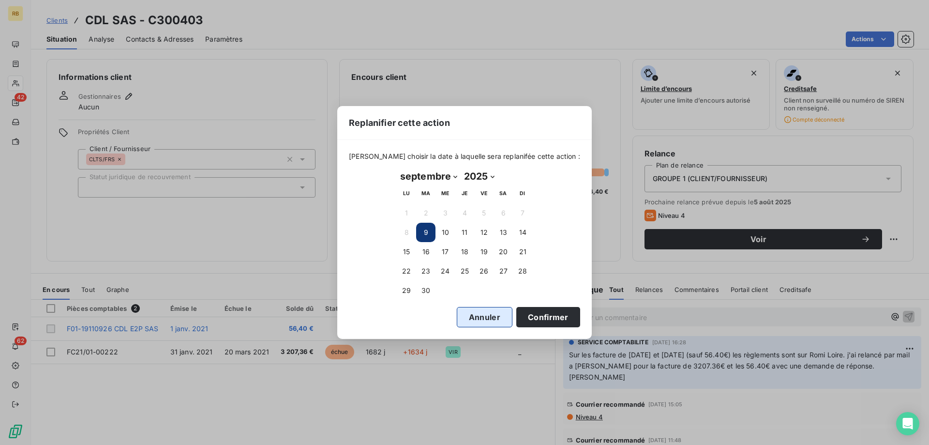
click at [484, 315] on button "Annuler" at bounding box center [485, 317] width 56 height 20
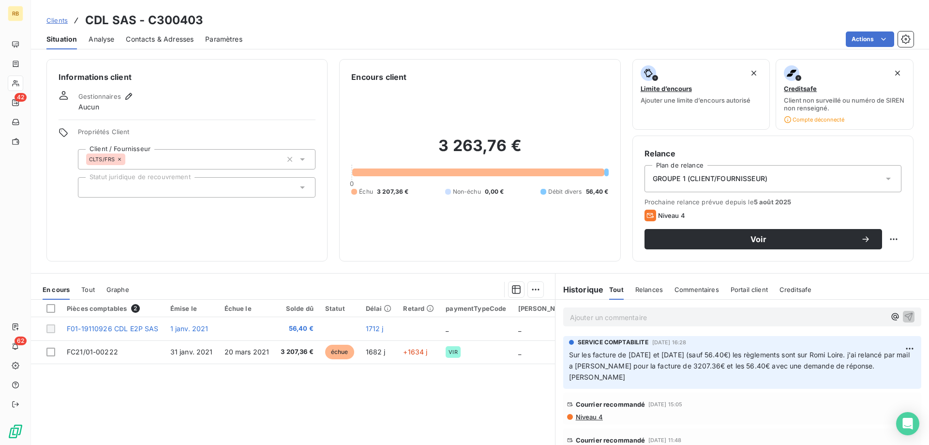
click at [603, 312] on p "Ajouter un commentaire ﻿" at bounding box center [727, 317] width 315 height 12
click at [597, 318] on span "rappeler" at bounding box center [583, 316] width 27 height 8
drag, startPoint x: 599, startPoint y: 318, endPoint x: 558, endPoint y: 317, distance: 41.1
click at [558, 317] on div "rappeler" at bounding box center [741, 315] width 373 height 33
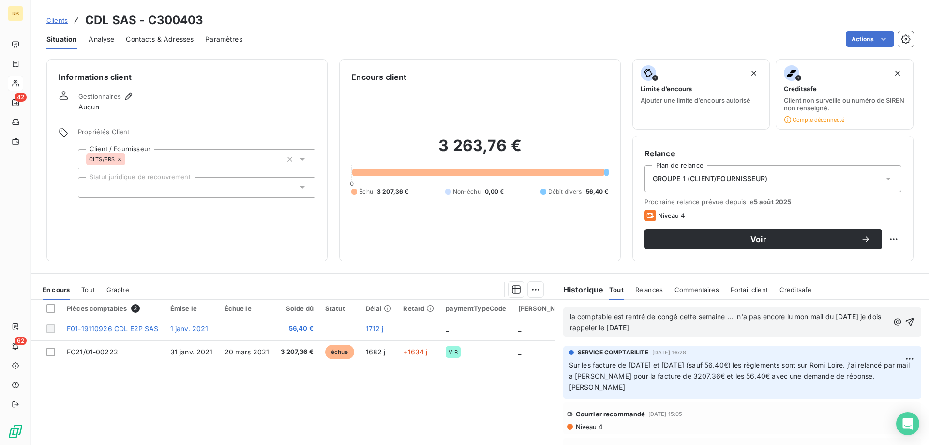
click at [679, 329] on p "la comptable est rentré de congé cette semaine .... n'a pas encore lu mon mail …" at bounding box center [729, 322] width 319 height 22
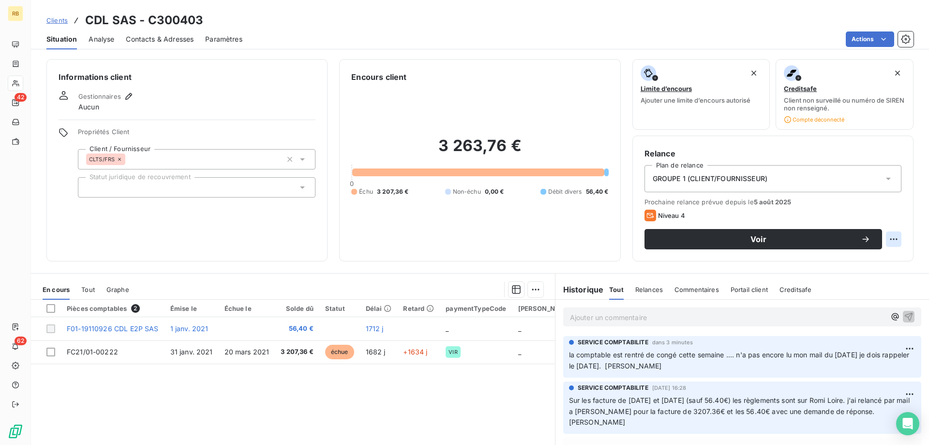
click at [892, 242] on html "RB 42 62 Clients CDL SAS - C300403 Situation Analyse Contacts & Adresses Paramè…" at bounding box center [464, 222] width 929 height 445
click at [891, 253] on div "Replanifier cette action" at bounding box center [853, 260] width 87 height 15
select select "8"
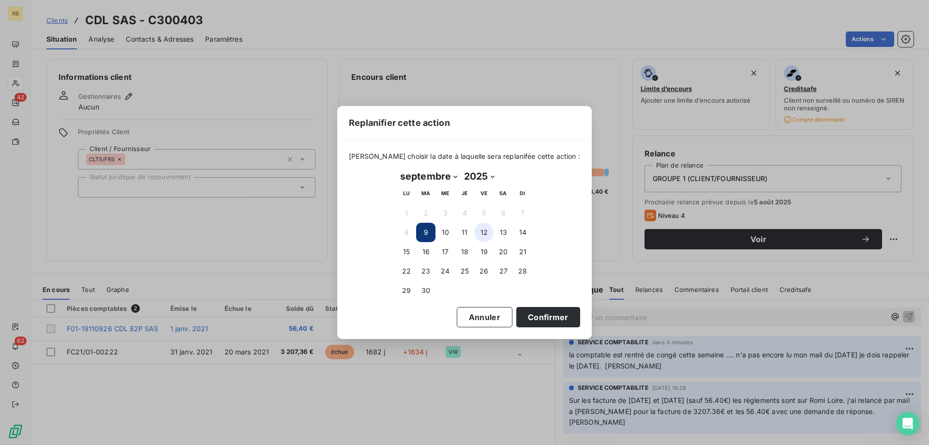
click at [488, 237] on button "12" at bounding box center [483, 232] width 19 height 19
click at [526, 315] on button "Confirmer" at bounding box center [548, 317] width 64 height 20
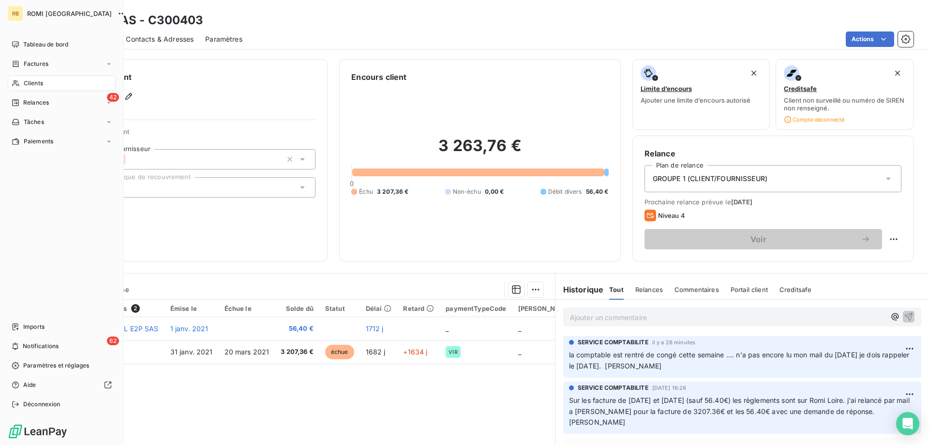
click at [19, 80] on icon at bounding box center [16, 83] width 8 height 8
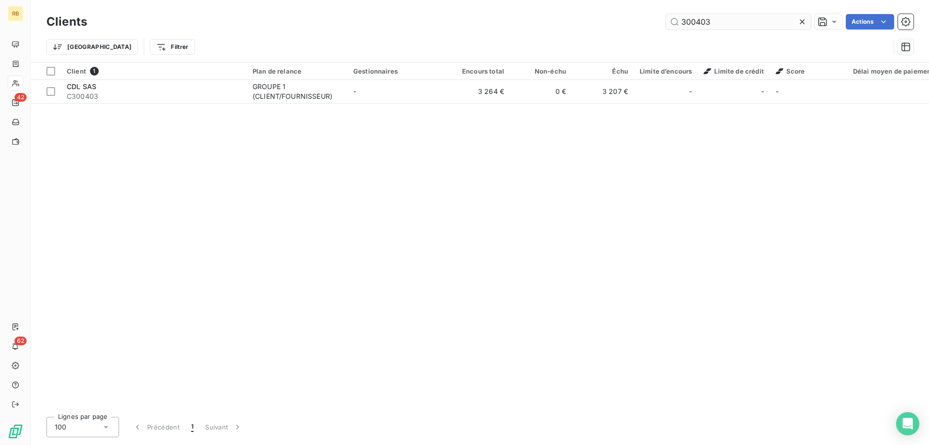
drag, startPoint x: 715, startPoint y: 19, endPoint x: 650, endPoint y: 13, distance: 66.1
click at [666, 14] on input "300403" at bounding box center [738, 21] width 145 height 15
type input "304773"
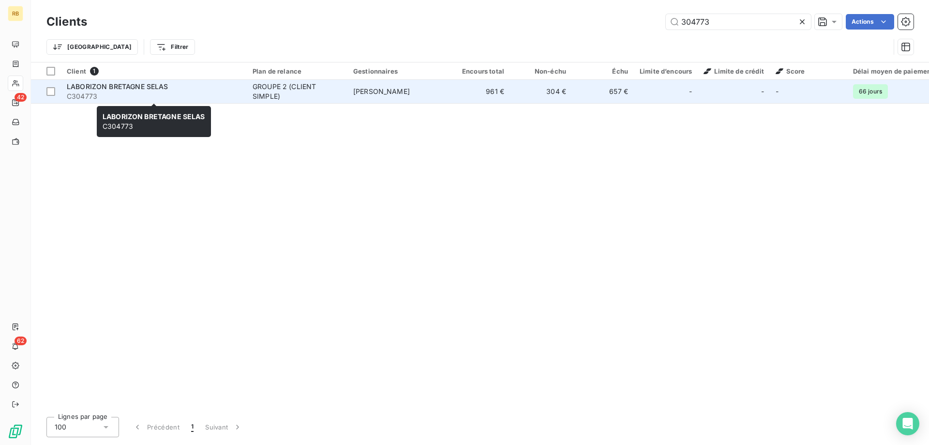
click at [125, 92] on span "C304773" at bounding box center [154, 96] width 174 height 10
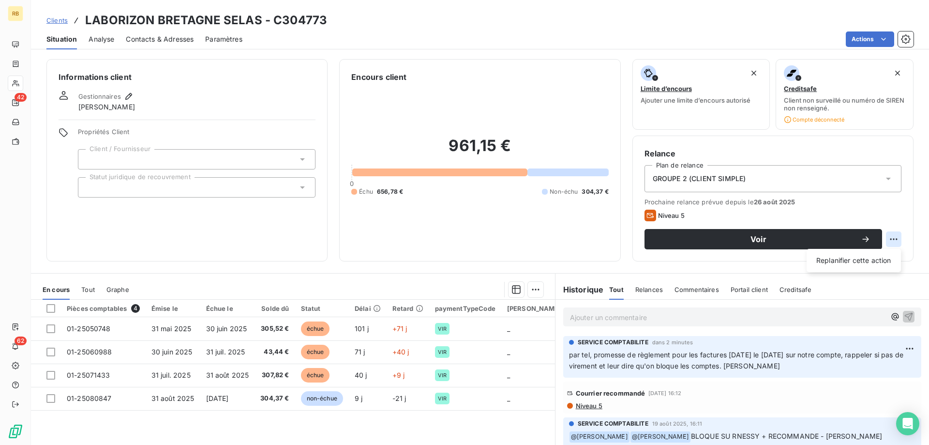
click at [890, 241] on html "RB 42 62 Clients LABORIZON BRETAGNE SELAS - C304773 Situation Analyse Contacts …" at bounding box center [464, 222] width 929 height 445
click at [865, 254] on div "Replanifier cette action" at bounding box center [853, 260] width 87 height 15
select select "8"
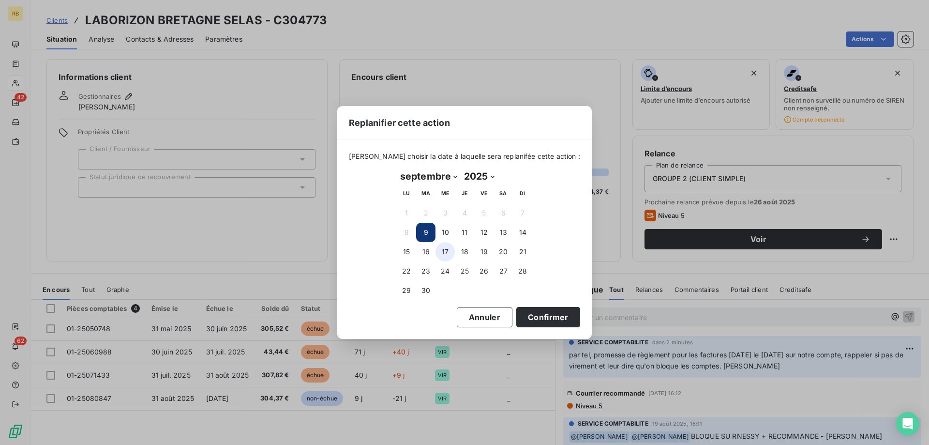
click at [443, 250] on button "17" at bounding box center [444, 251] width 19 height 19
click at [536, 323] on button "Confirmer" at bounding box center [548, 317] width 64 height 20
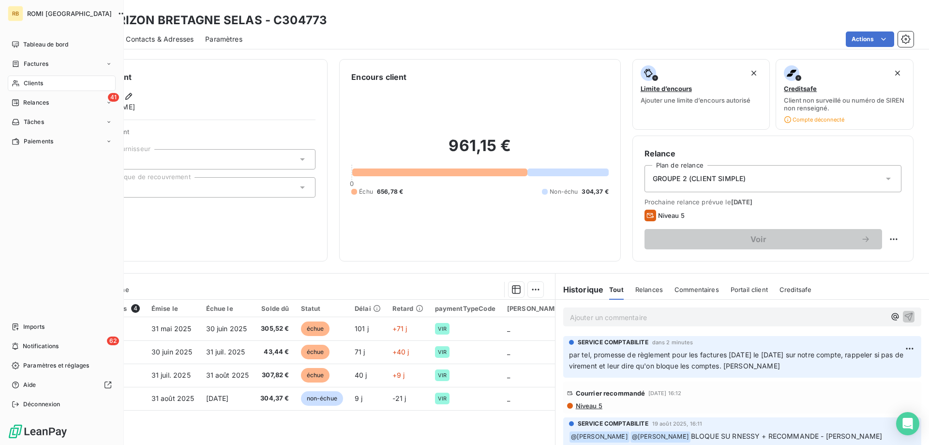
click at [31, 77] on div "Clients" at bounding box center [62, 82] width 108 height 15
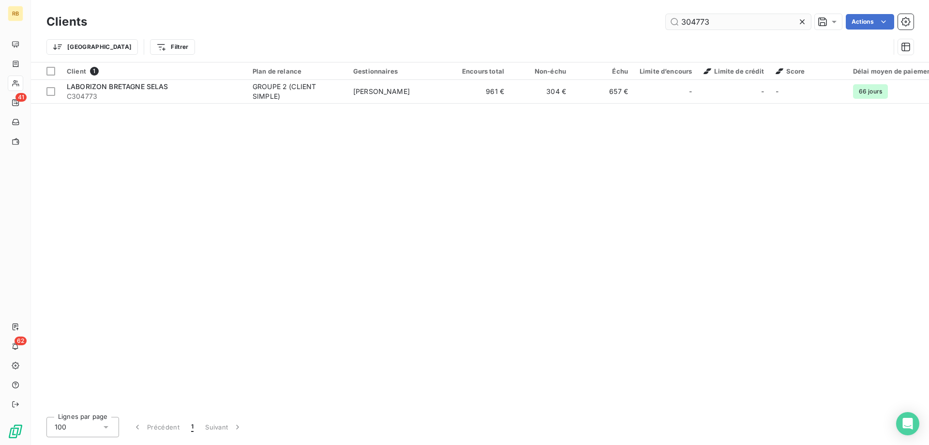
drag, startPoint x: 714, startPoint y: 22, endPoint x: 647, endPoint y: 19, distance: 67.8
click at [666, 19] on input "304773" at bounding box center [738, 21] width 145 height 15
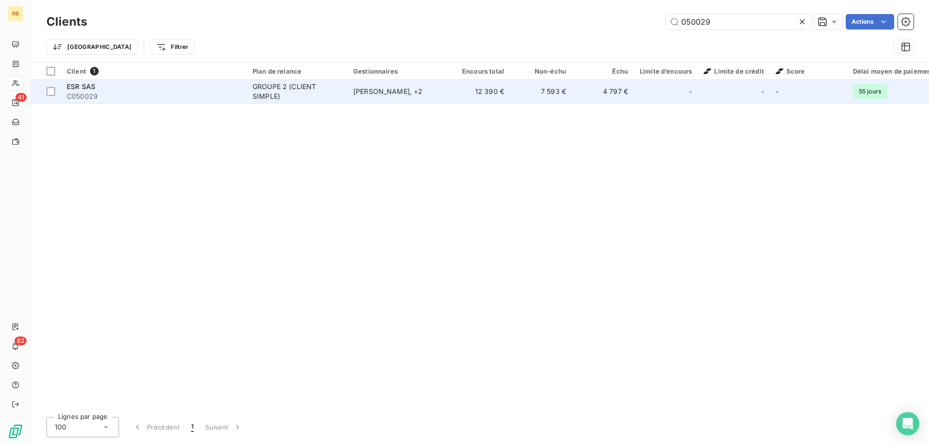
type input "050029"
click at [190, 88] on div "ESR SAS" at bounding box center [154, 87] width 174 height 10
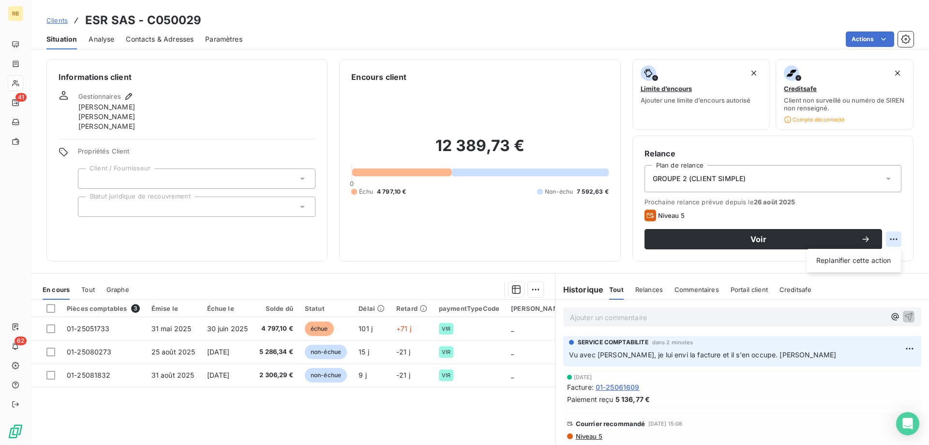
click at [892, 233] on html "RB 41 62 Clients ESR SAS - C050029 Situation Analyse Contacts & Adresses Paramè…" at bounding box center [464, 222] width 929 height 445
click at [876, 263] on div "Replanifier cette action" at bounding box center [853, 260] width 87 height 15
select select "8"
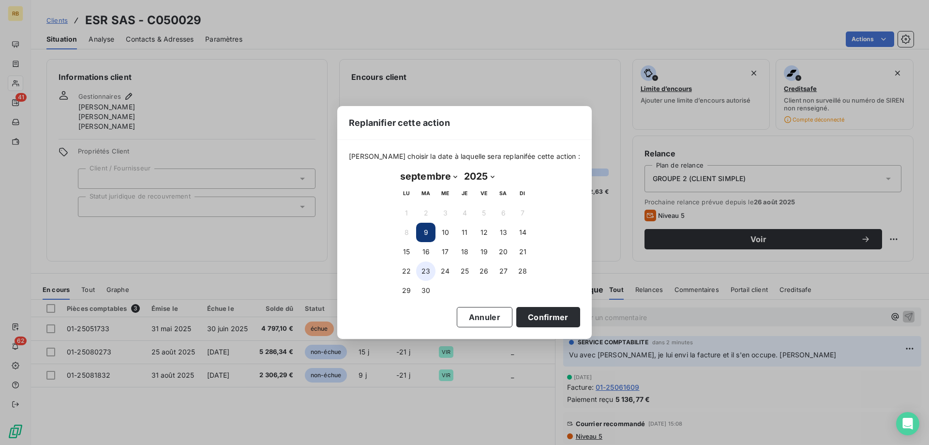
click at [427, 269] on button "23" at bounding box center [425, 270] width 19 height 19
click at [542, 319] on button "Confirmer" at bounding box center [548, 317] width 64 height 20
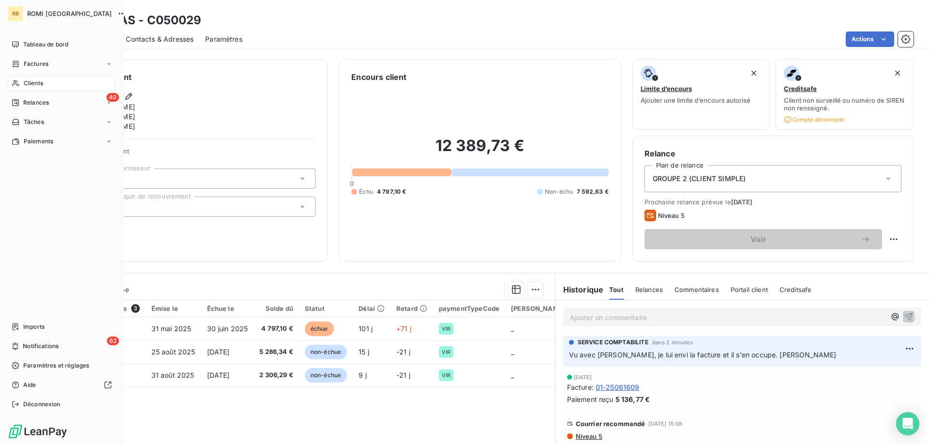
click at [26, 81] on span "Clients" at bounding box center [33, 83] width 19 height 9
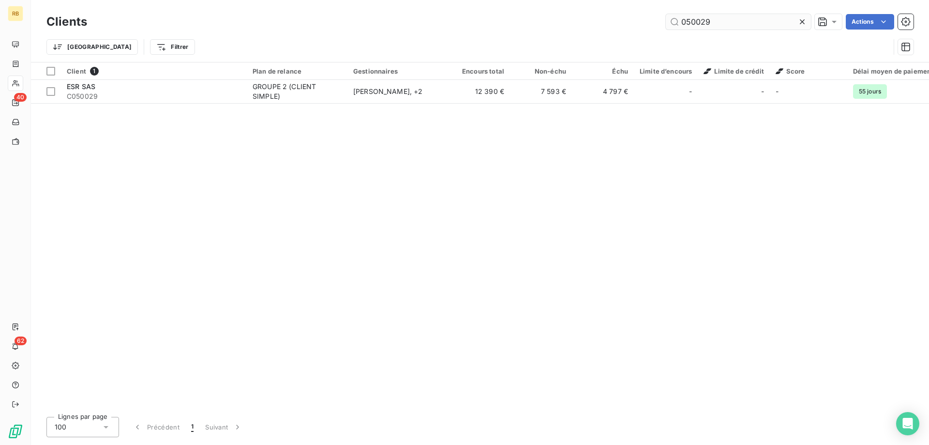
drag, startPoint x: 748, startPoint y: 24, endPoint x: 673, endPoint y: 16, distance: 75.9
click at [673, 16] on input "050029" at bounding box center [738, 21] width 145 height 15
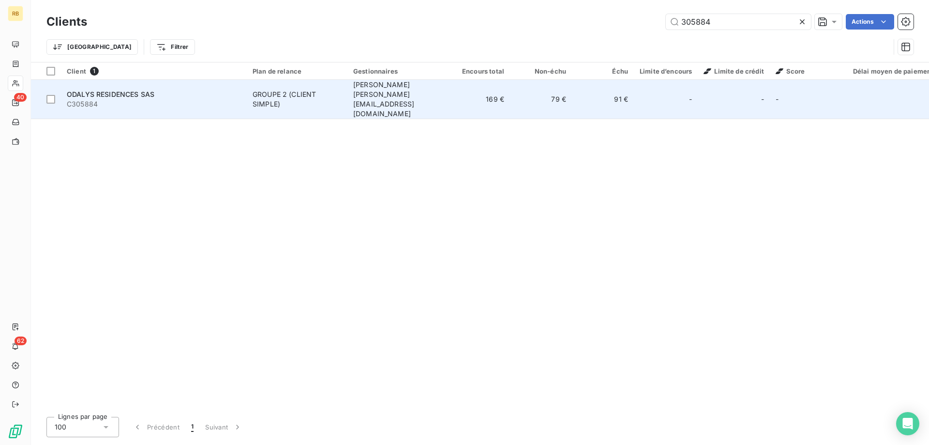
type input "305884"
click at [180, 99] on span "C305884" at bounding box center [154, 104] width 174 height 10
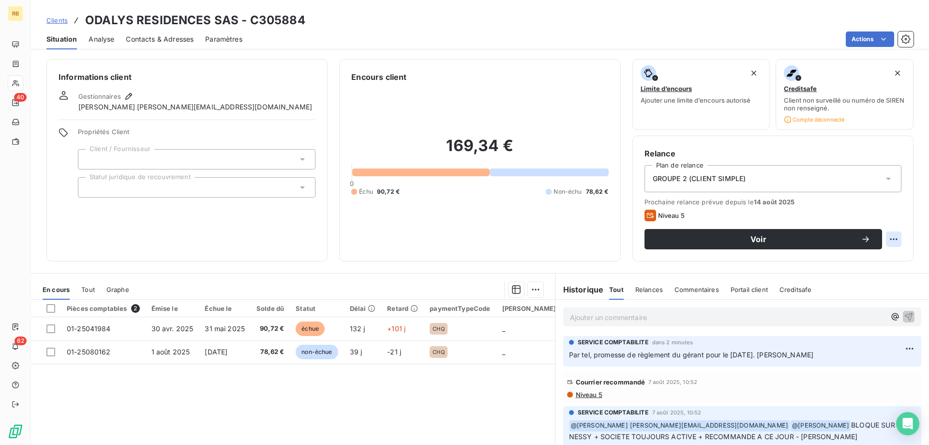
click at [892, 241] on html "RB 40 62 Clients ODALYS RESIDENCES SAS - C305884 Situation Analyse Contacts & A…" at bounding box center [464, 222] width 929 height 445
click at [884, 257] on div "Replanifier cette action" at bounding box center [853, 260] width 87 height 15
select select "8"
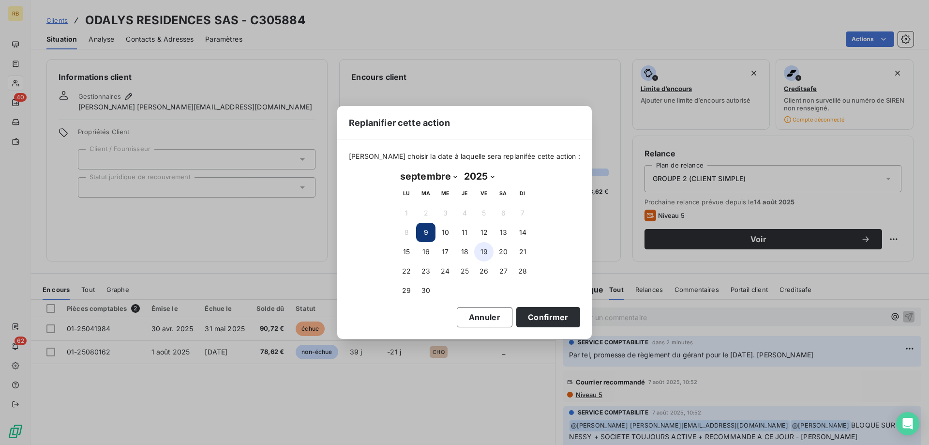
click at [484, 252] on button "19" at bounding box center [483, 251] width 19 height 19
click at [516, 323] on button "Confirmer" at bounding box center [548, 317] width 64 height 20
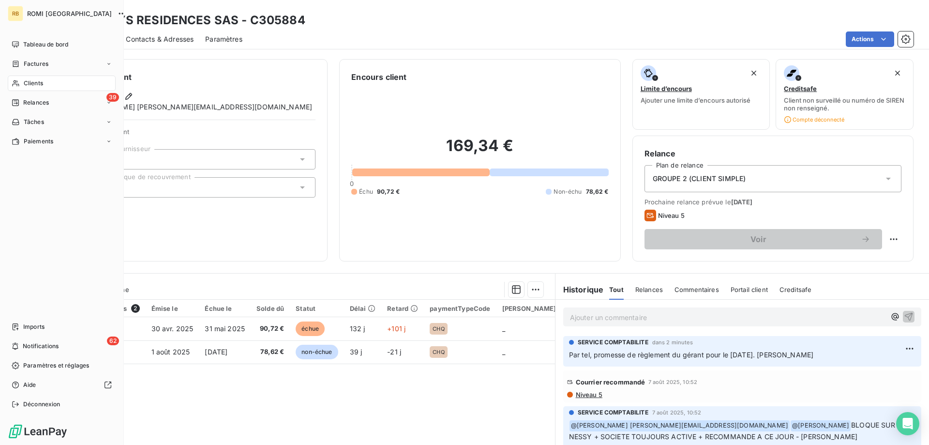
click at [25, 78] on div "Clients" at bounding box center [62, 82] width 108 height 15
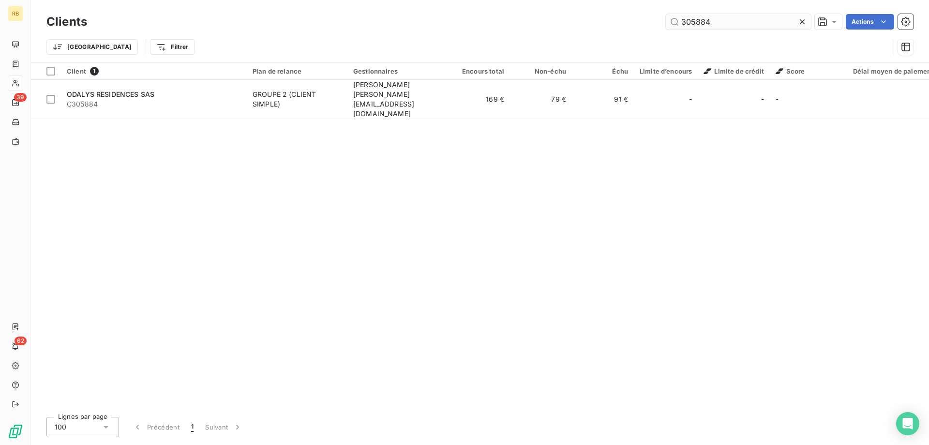
drag, startPoint x: 739, startPoint y: 20, endPoint x: 578, endPoint y: 17, distance: 161.1
click at [666, 17] on input "305884" at bounding box center [738, 21] width 145 height 15
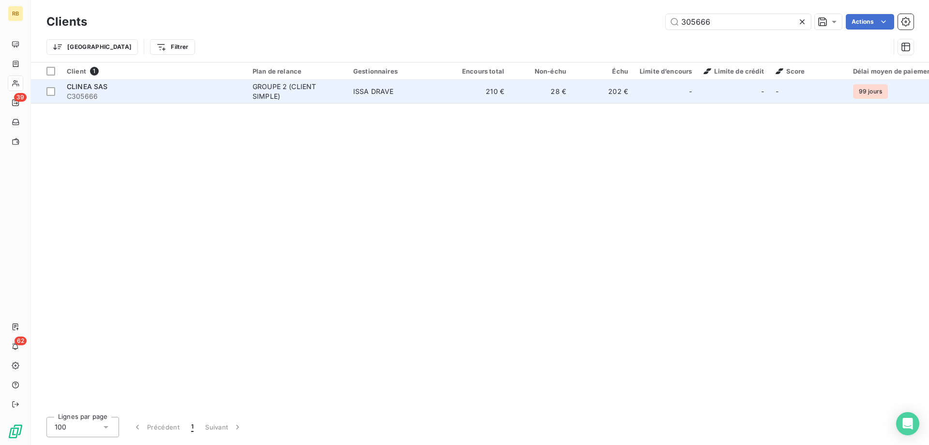
type input "305666"
click at [491, 102] on td "210 €" at bounding box center [479, 91] width 62 height 23
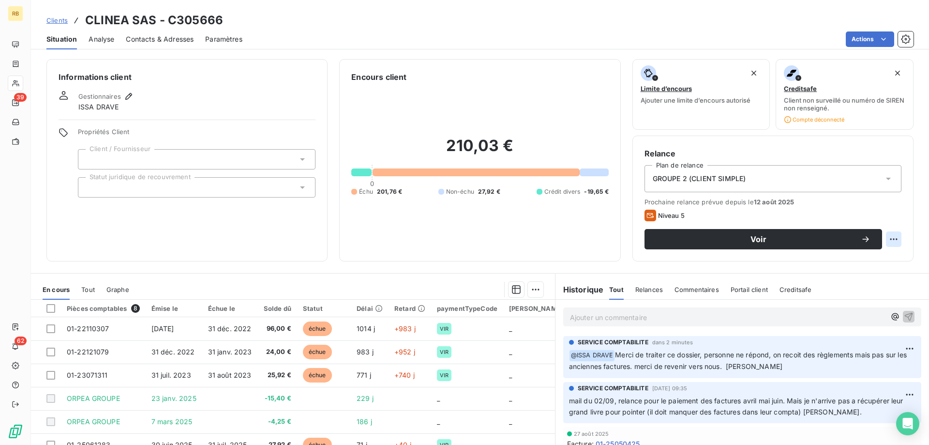
click at [893, 240] on html "RB 39 62 Clients CLINEA SAS - C305666 Situation Analyse Contacts & Adresses Par…" at bounding box center [464, 222] width 929 height 445
click at [874, 257] on div "Replanifier cette action" at bounding box center [853, 260] width 87 height 15
select select "8"
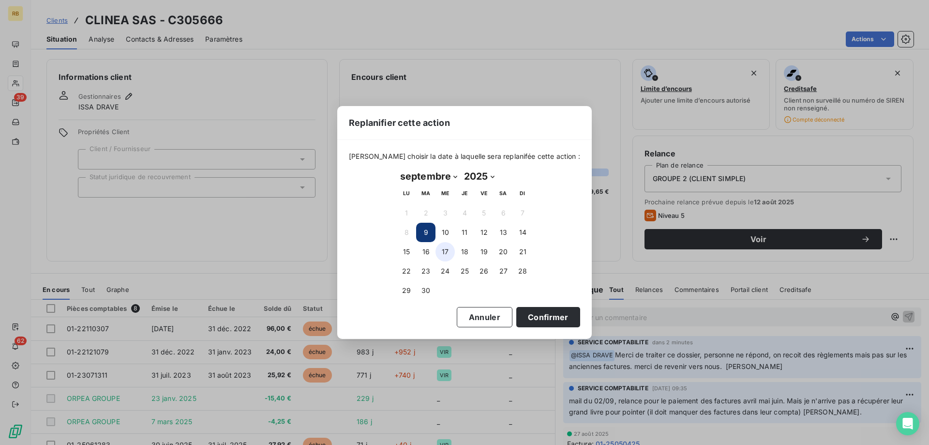
click at [446, 251] on button "17" at bounding box center [444, 251] width 19 height 19
click at [549, 308] on button "Confirmer" at bounding box center [548, 317] width 64 height 20
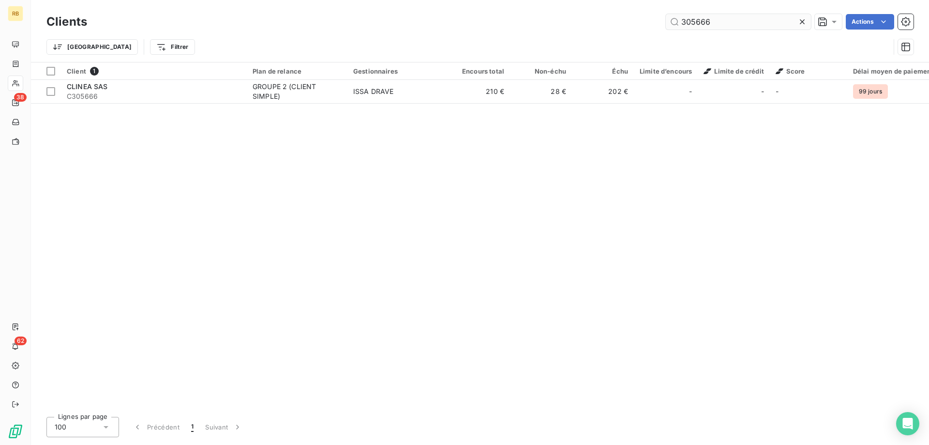
click at [697, 21] on input "305666" at bounding box center [738, 21] width 145 height 15
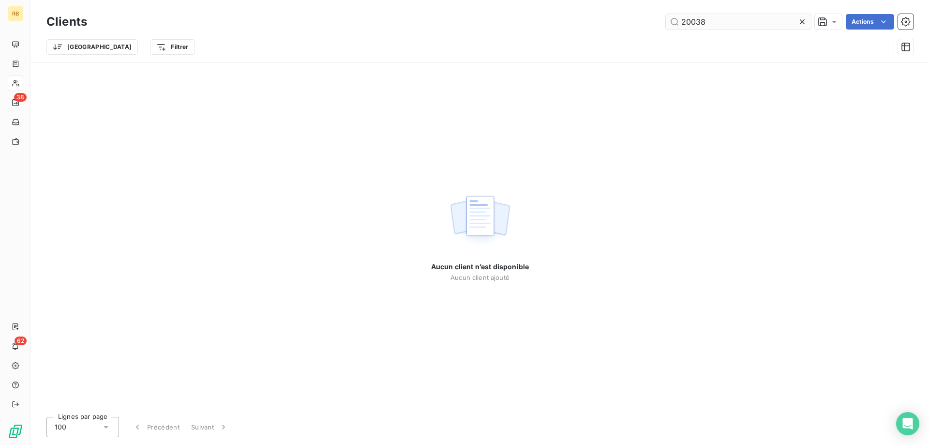
click at [693, 24] on input "20038" at bounding box center [738, 21] width 145 height 15
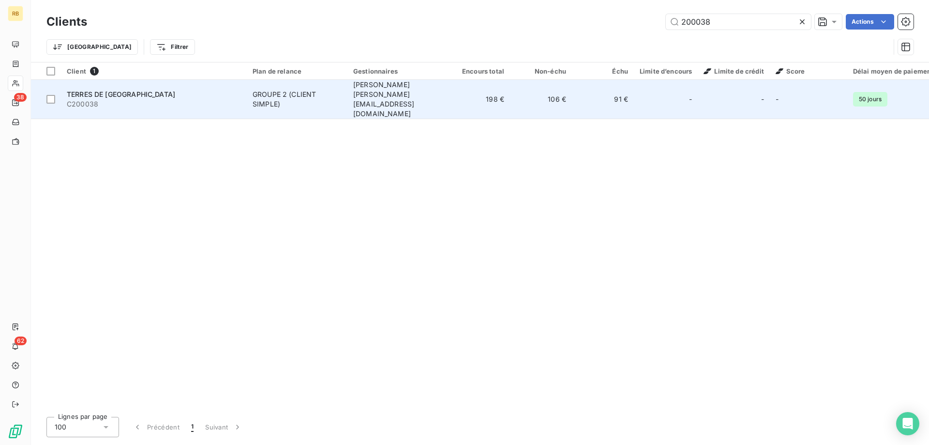
type input "200038"
click at [122, 90] on span "TERRES DE [GEOGRAPHIC_DATA]" at bounding box center [121, 94] width 108 height 8
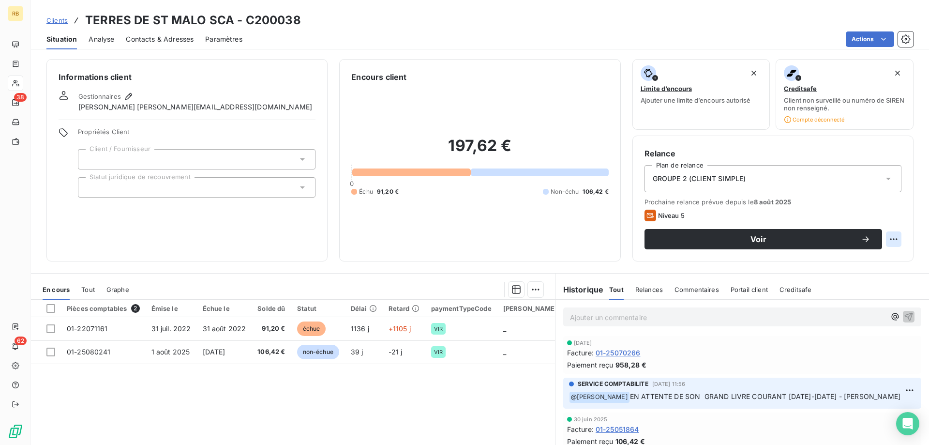
click at [900, 239] on html "RB 38 62 Clients TERRES DE ST MALO SCA - C200038 Situation Analyse Contacts & A…" at bounding box center [464, 222] width 929 height 445
click at [877, 255] on div "Replanifier cette action" at bounding box center [853, 260] width 87 height 15
select select "8"
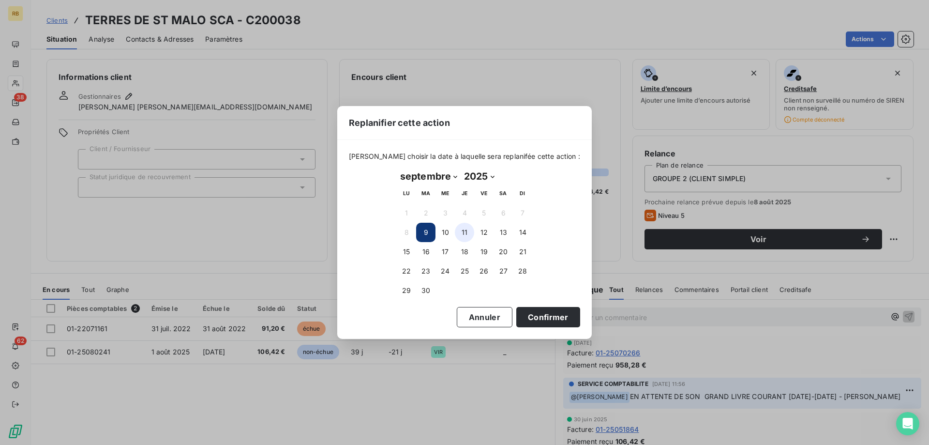
click at [469, 232] on button "11" at bounding box center [464, 232] width 19 height 19
click at [535, 320] on button "Confirmer" at bounding box center [548, 317] width 64 height 20
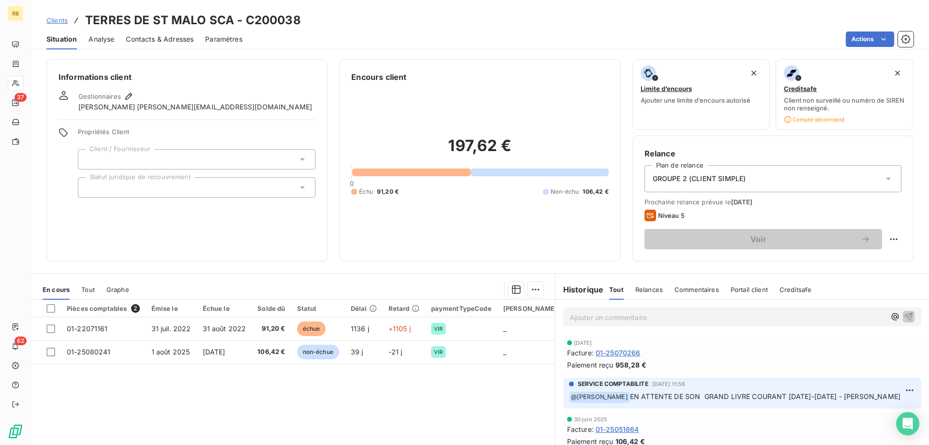
click at [639, 321] on p "Ajouter un commentaire ﻿" at bounding box center [727, 317] width 315 height 12
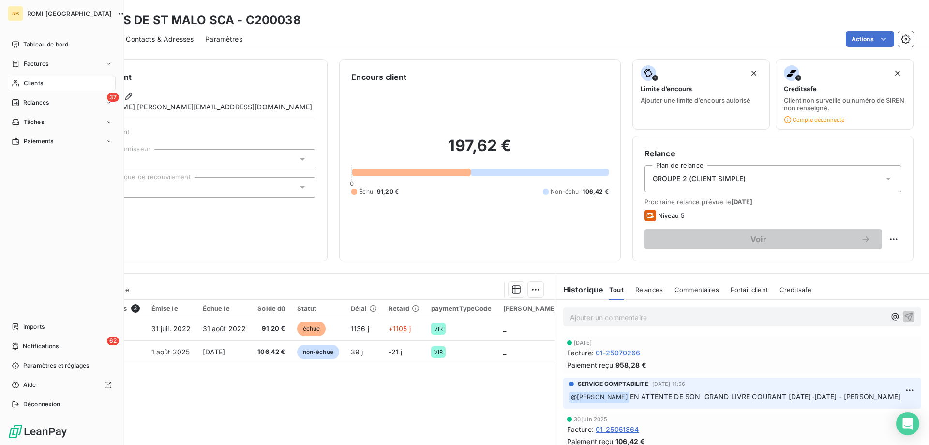
click at [30, 84] on span "Clients" at bounding box center [33, 83] width 19 height 9
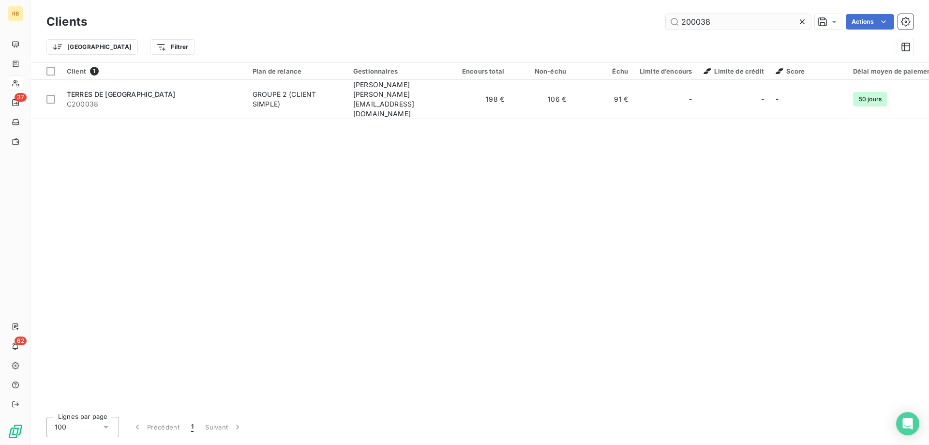
drag, startPoint x: 710, startPoint y: 23, endPoint x: 646, endPoint y: 23, distance: 63.9
click at [666, 23] on input "200038" at bounding box center [738, 21] width 145 height 15
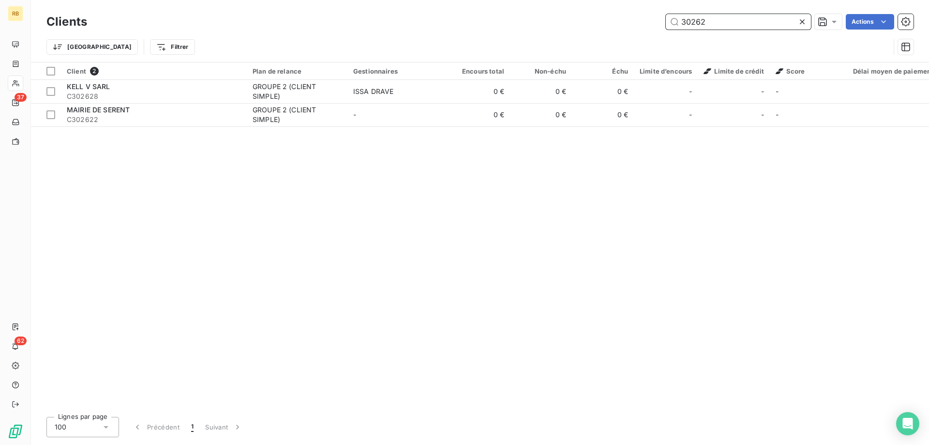
drag, startPoint x: 714, startPoint y: 19, endPoint x: 698, endPoint y: 29, distance: 19.1
click at [698, 29] on input "30262" at bounding box center [738, 21] width 145 height 15
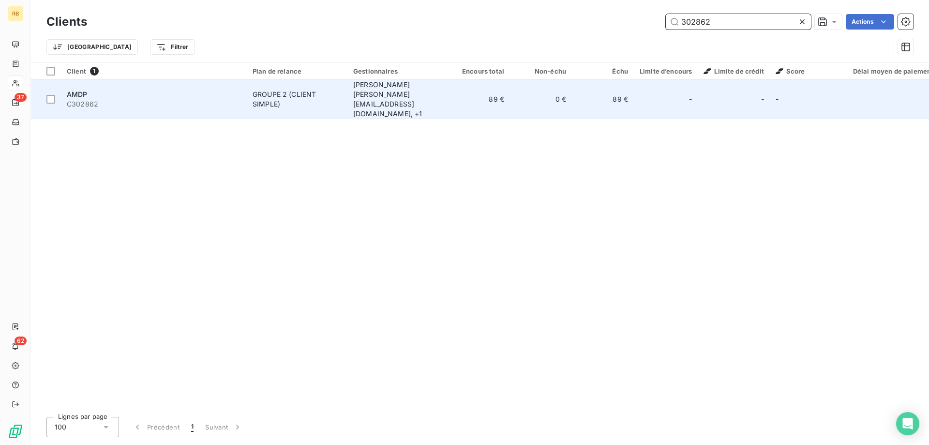
type input "302862"
click at [115, 99] on span "C302862" at bounding box center [154, 104] width 174 height 10
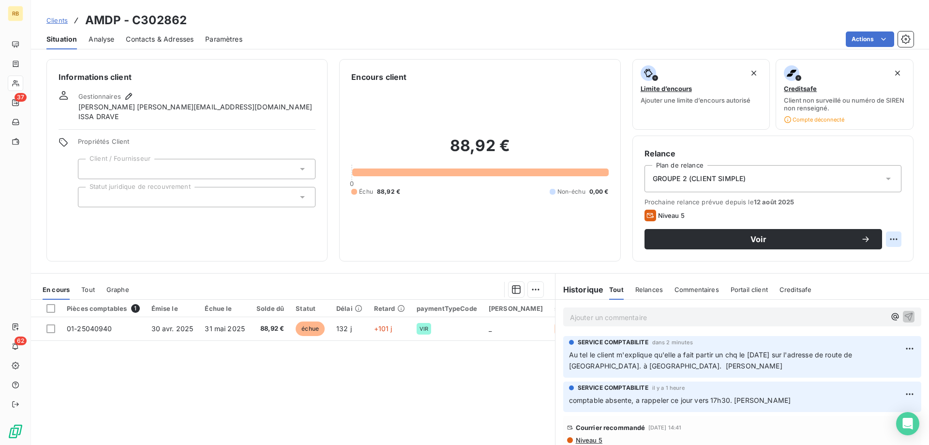
click at [894, 233] on html "RB 37 62 Clients AMDP - C302862 Situation Analyse Contacts & Adresses Paramètre…" at bounding box center [464, 222] width 929 height 445
click at [868, 257] on div "Replanifier cette action" at bounding box center [853, 260] width 87 height 15
select select "8"
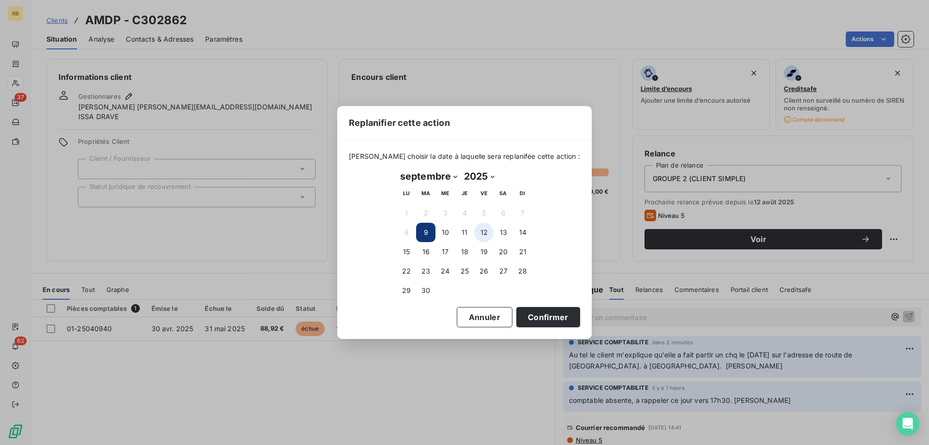
click at [485, 233] on button "12" at bounding box center [483, 232] width 19 height 19
click at [518, 325] on button "Confirmer" at bounding box center [548, 317] width 64 height 20
